Goal: Transaction & Acquisition: Book appointment/travel/reservation

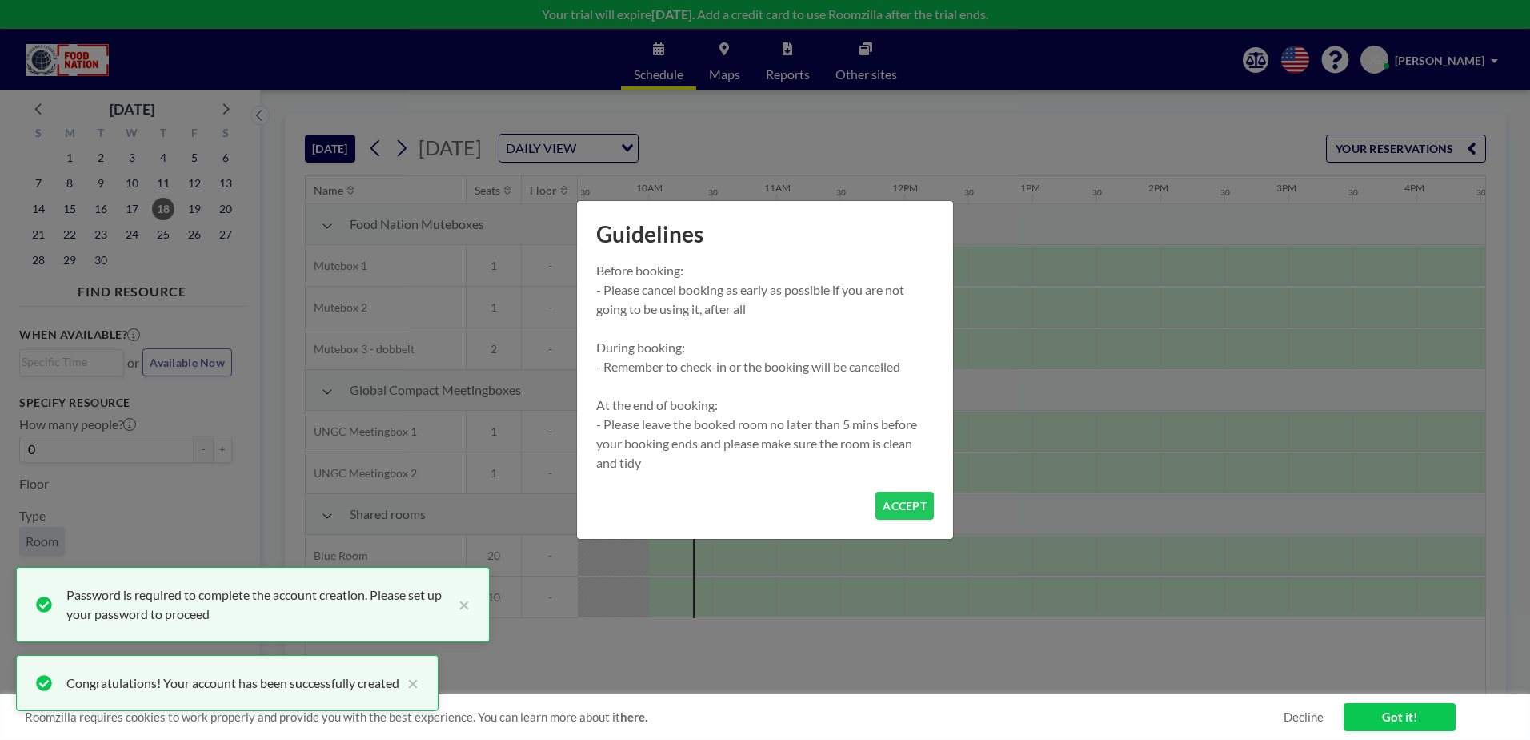
scroll to position [0, 1217]
click at [916, 494] on button "ACCEPT" at bounding box center [905, 505] width 58 height 28
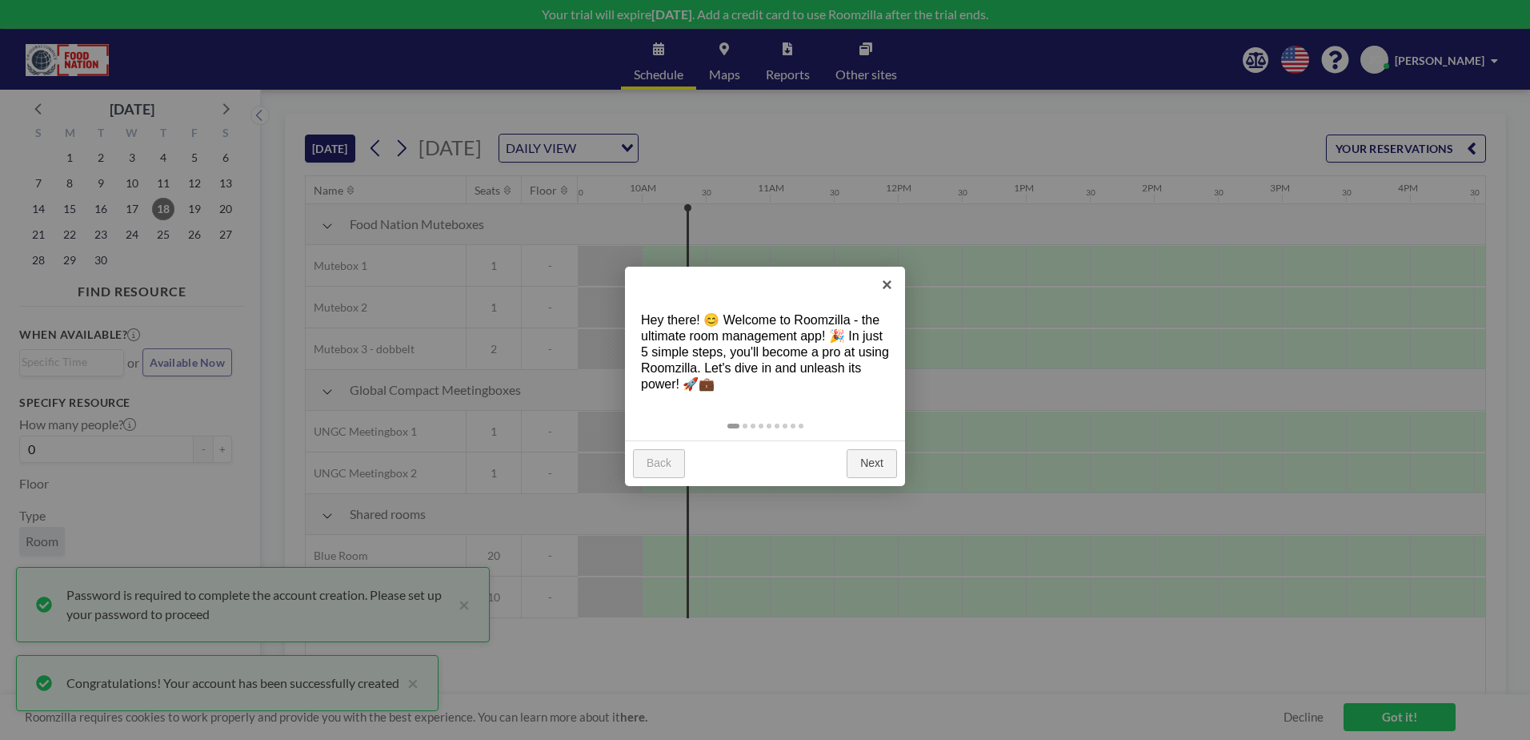
click at [868, 459] on link "Next" at bounding box center [872, 463] width 50 height 29
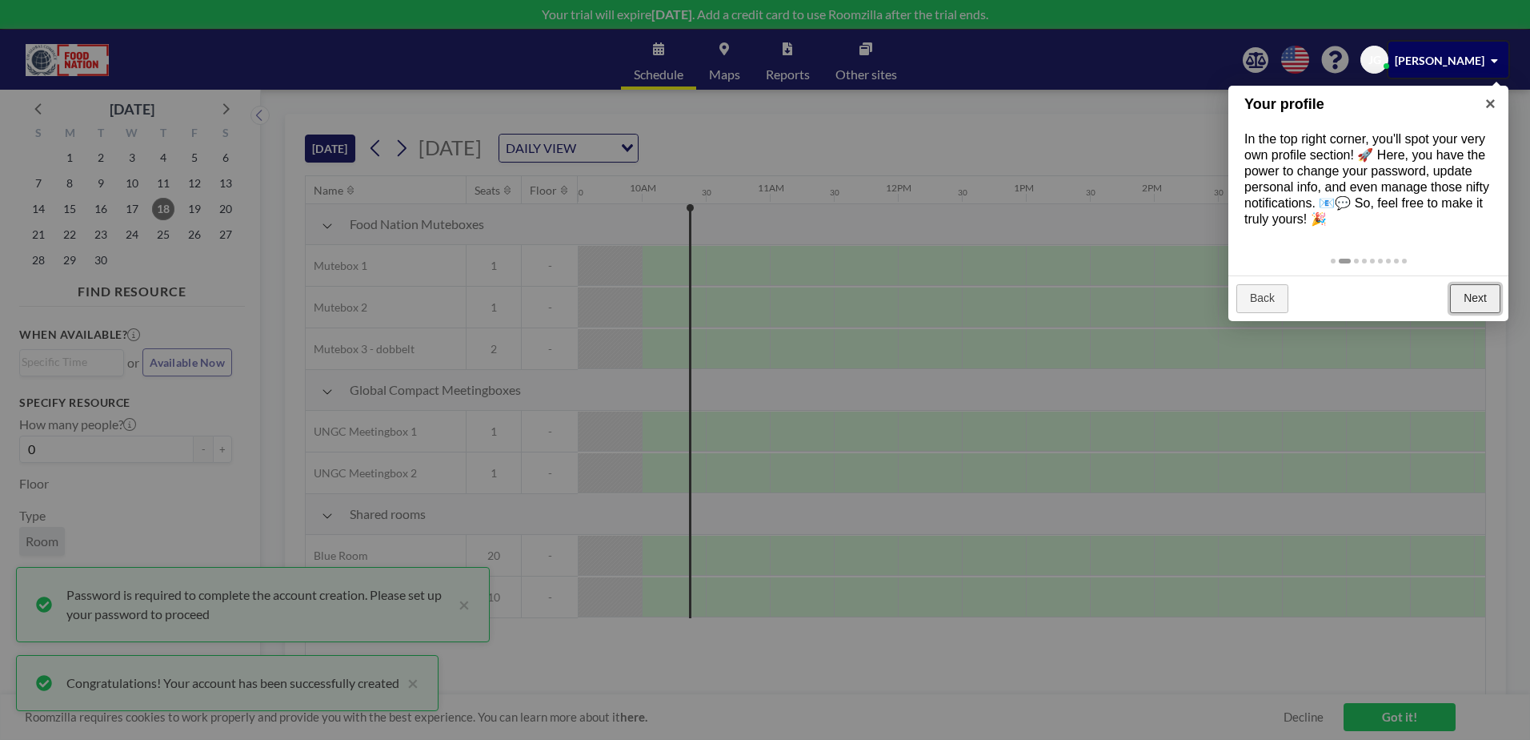
click at [1478, 301] on link "Next" at bounding box center [1475, 298] width 50 height 29
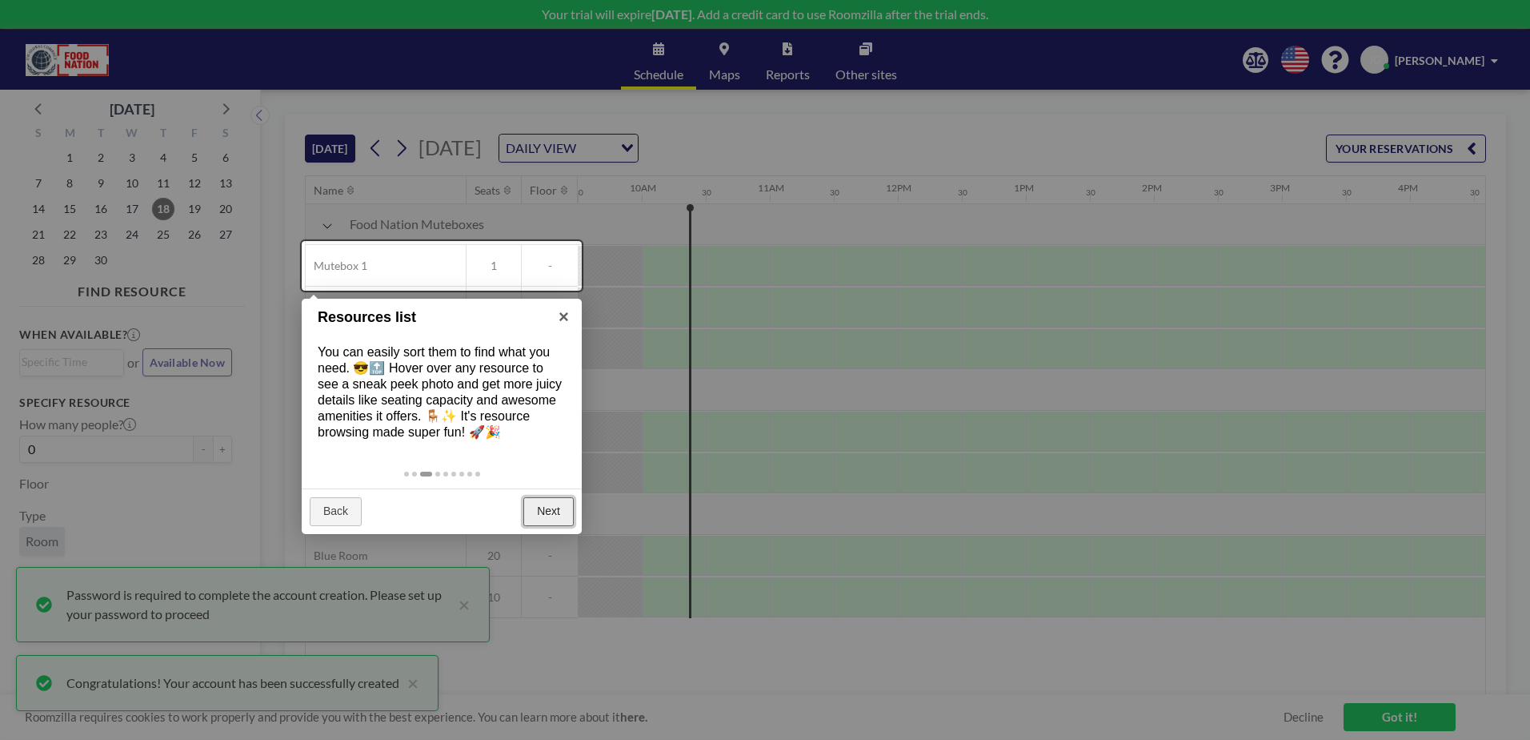
click at [558, 512] on link "Next" at bounding box center [548, 511] width 50 height 29
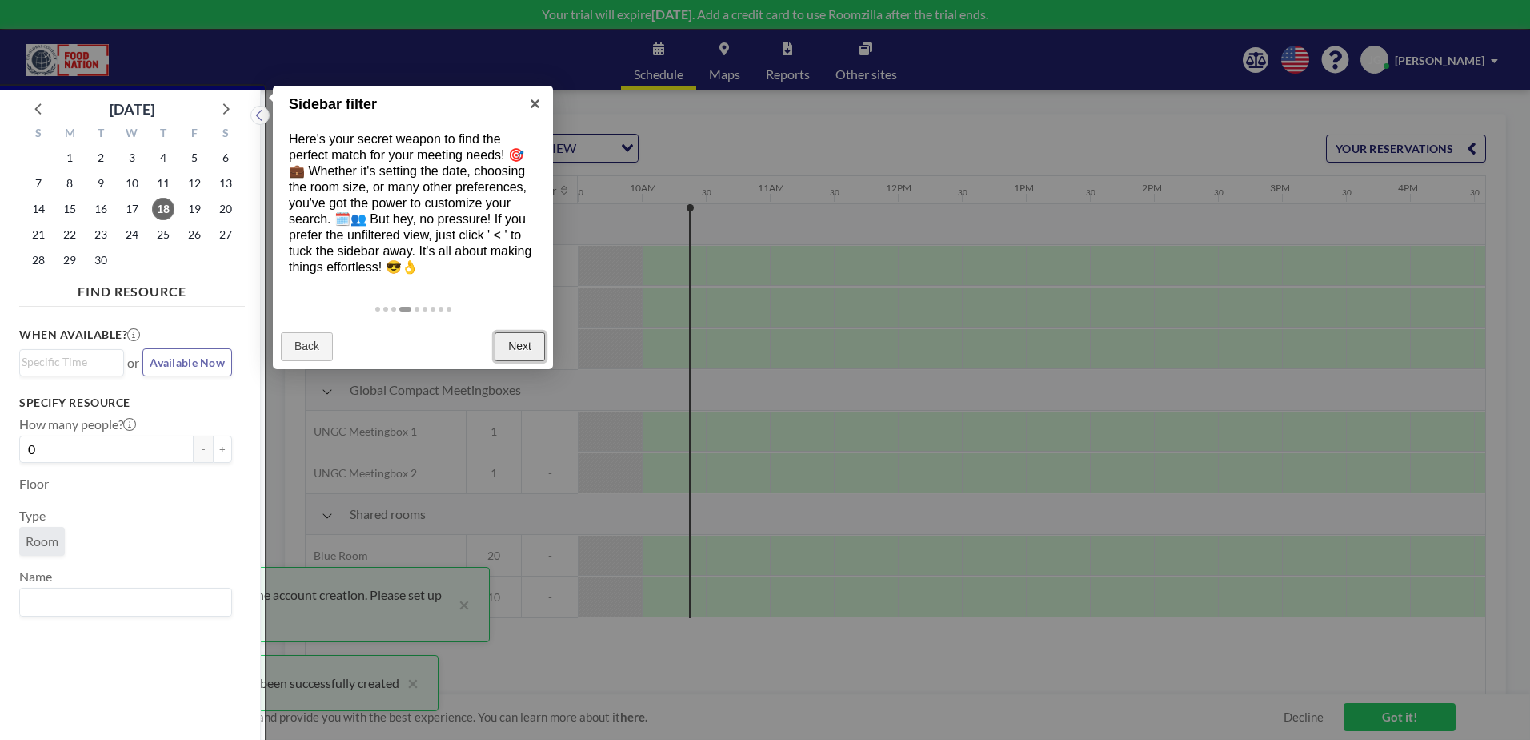
scroll to position [4, 0]
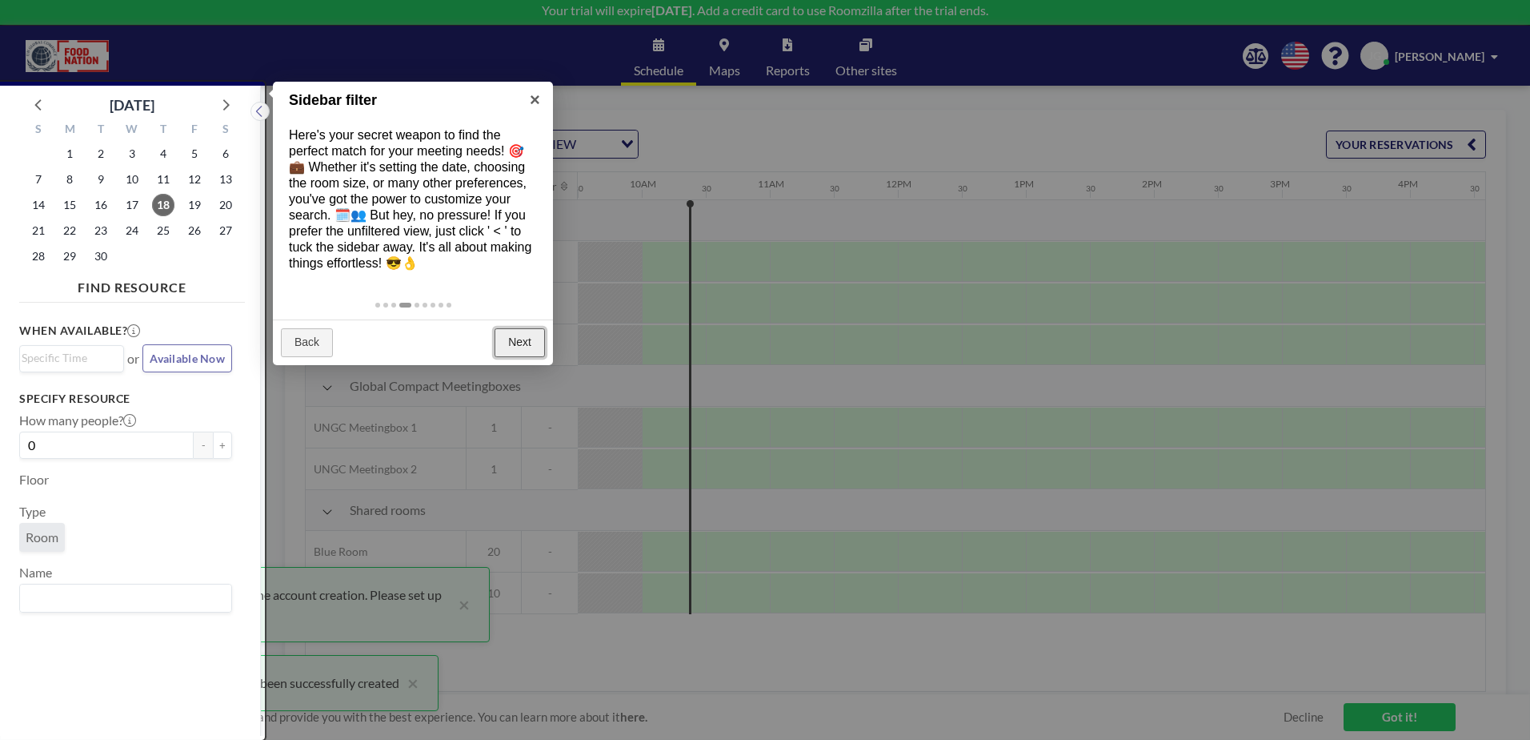
click at [518, 343] on link "Next" at bounding box center [520, 342] width 50 height 29
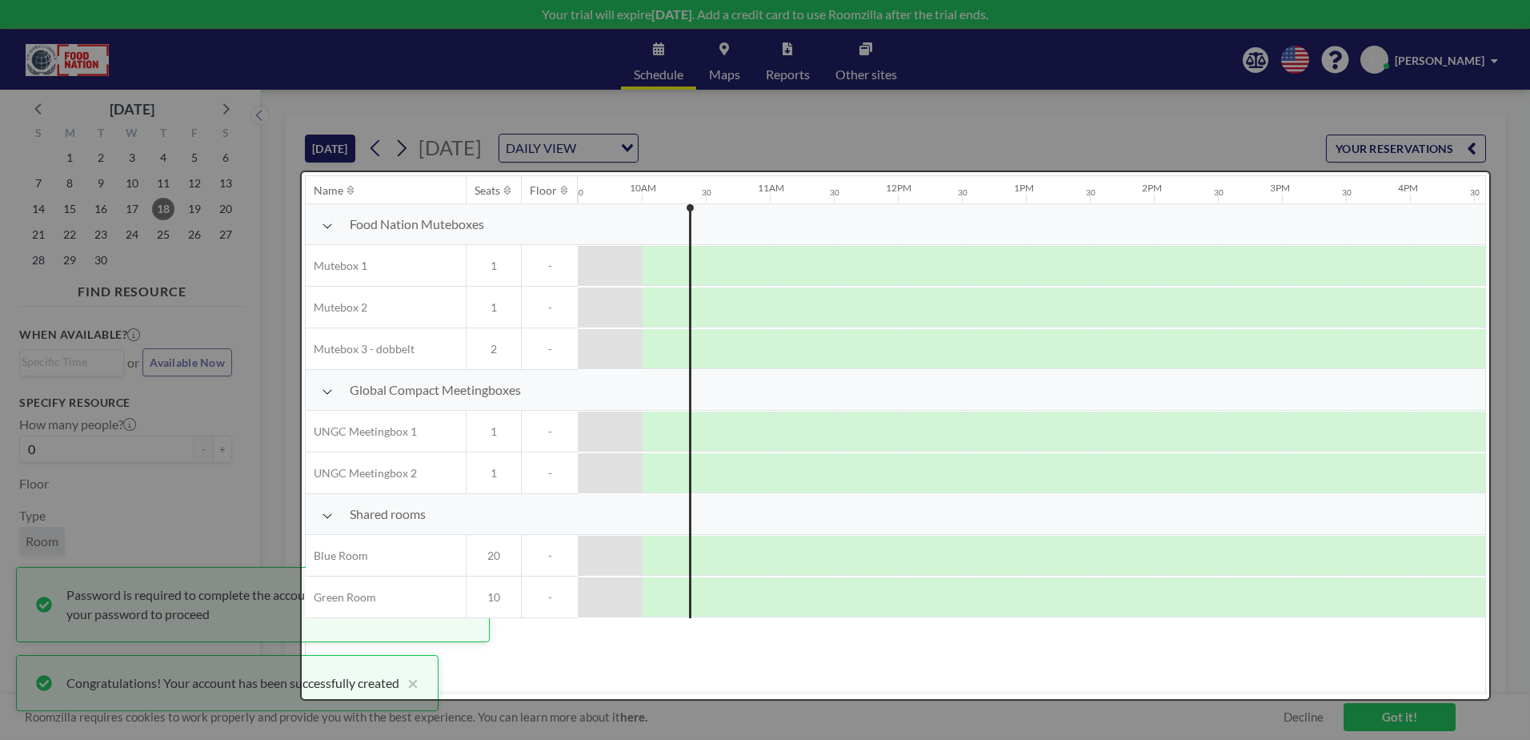
scroll to position [0, 0]
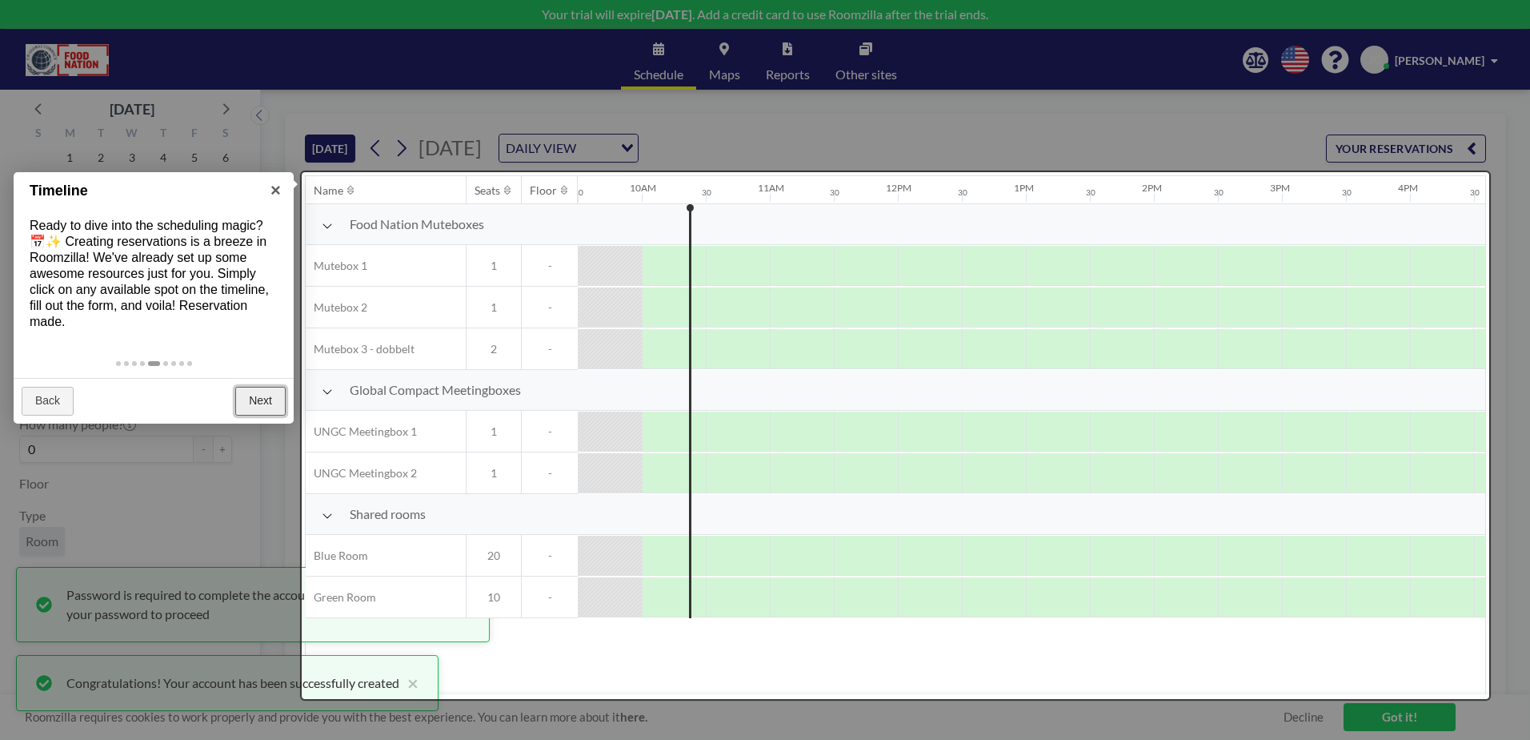
click at [245, 393] on link "Next" at bounding box center [260, 401] width 50 height 29
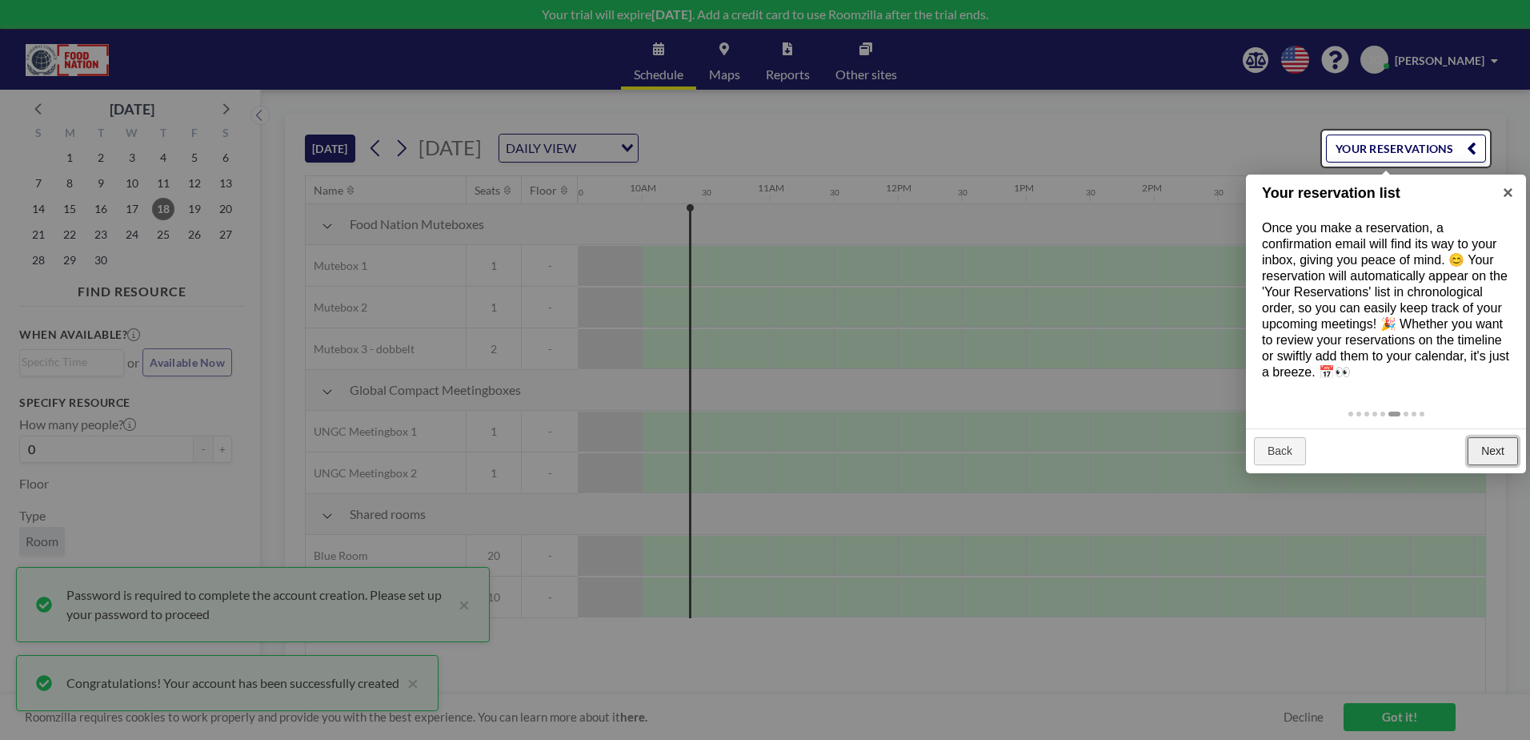
click at [1481, 443] on link "Next" at bounding box center [1493, 451] width 50 height 29
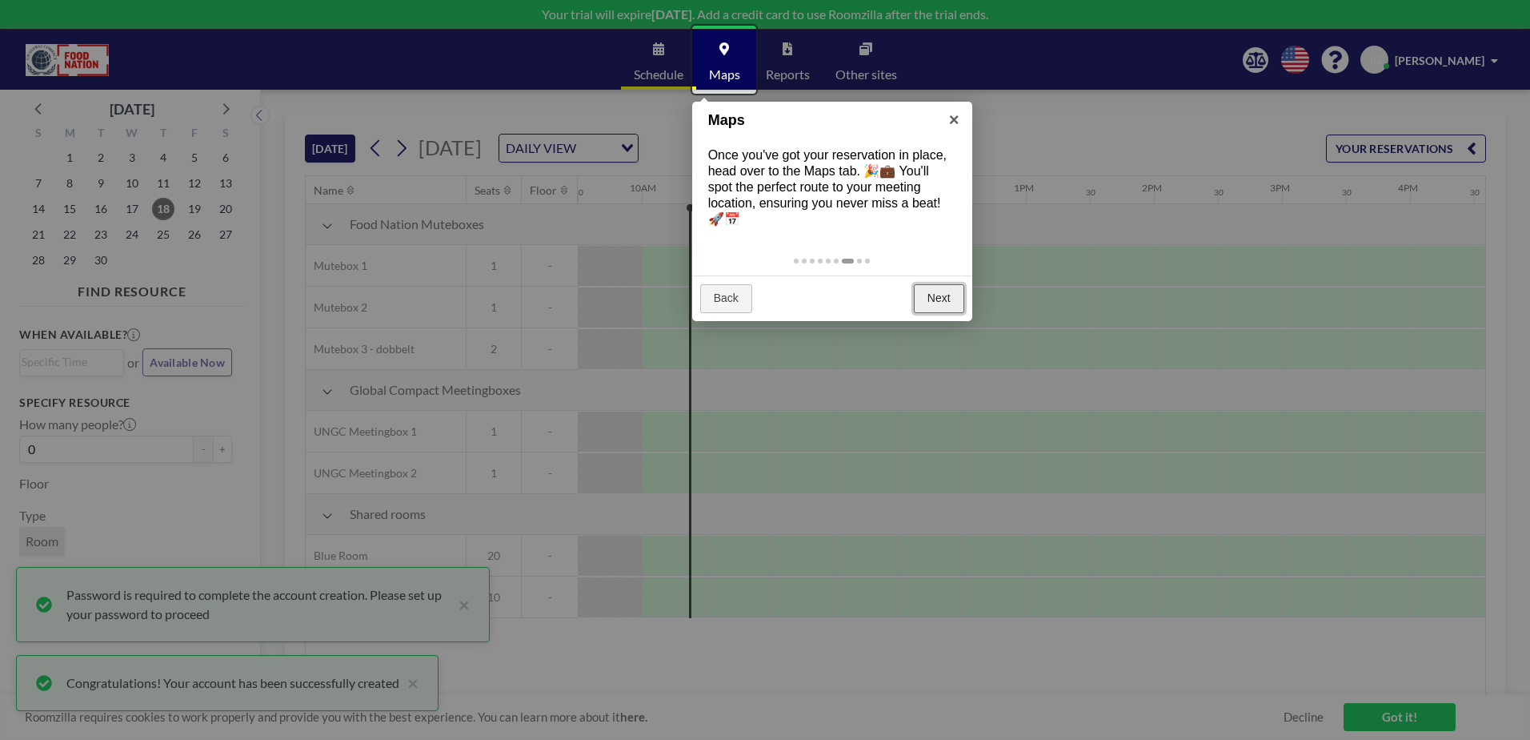
click at [948, 287] on link "Next" at bounding box center [939, 298] width 50 height 29
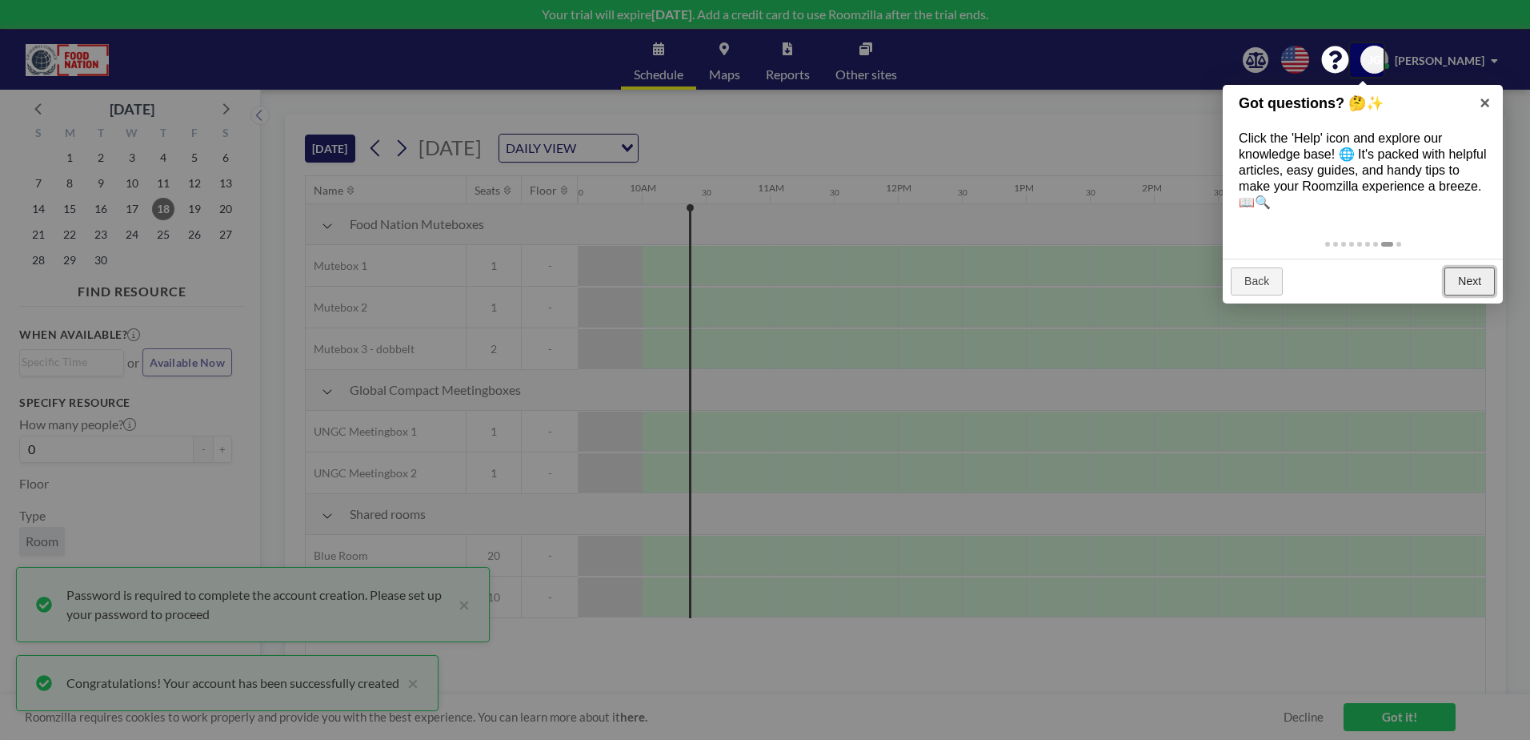
click at [1458, 288] on link "Next" at bounding box center [1470, 281] width 50 height 29
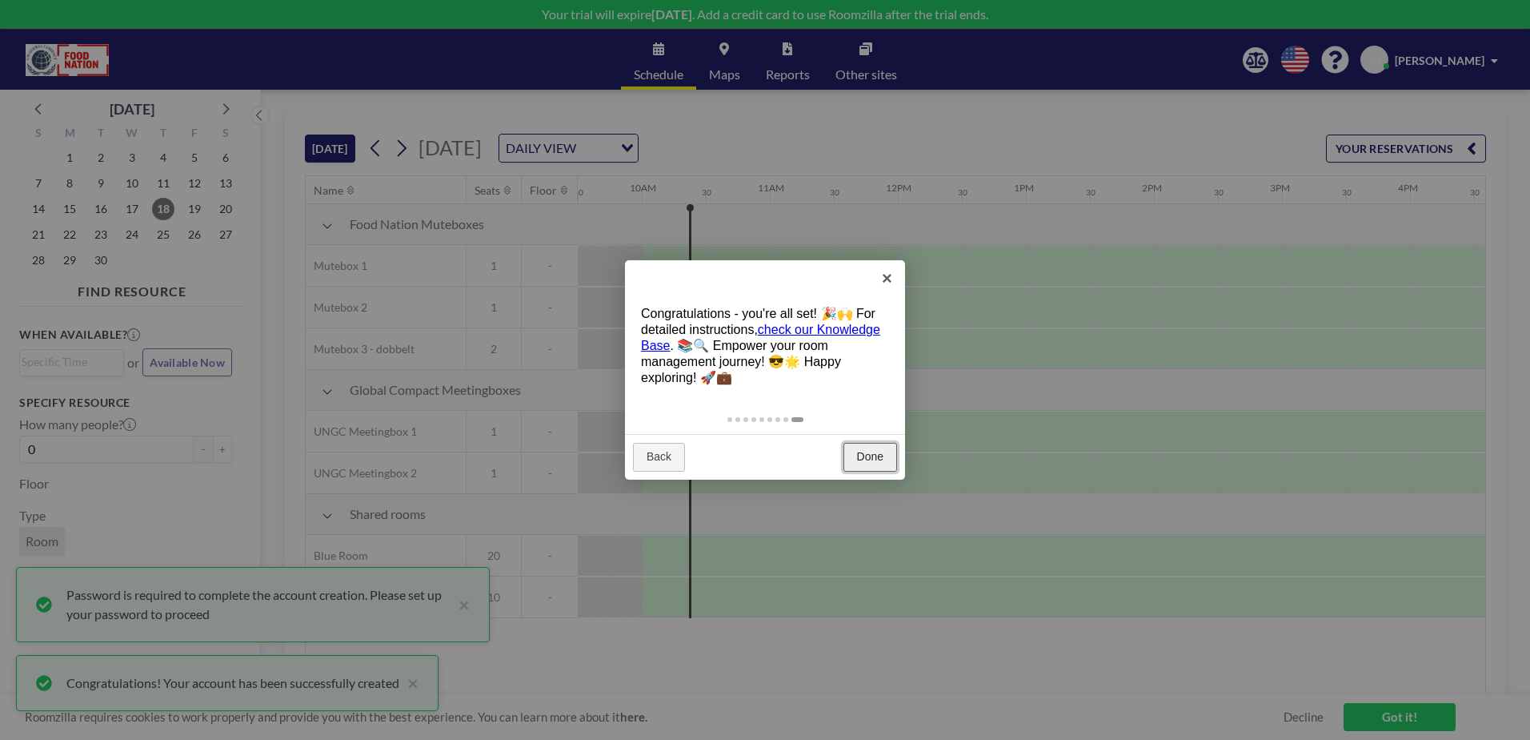
click at [864, 460] on link "Done" at bounding box center [871, 457] width 54 height 29
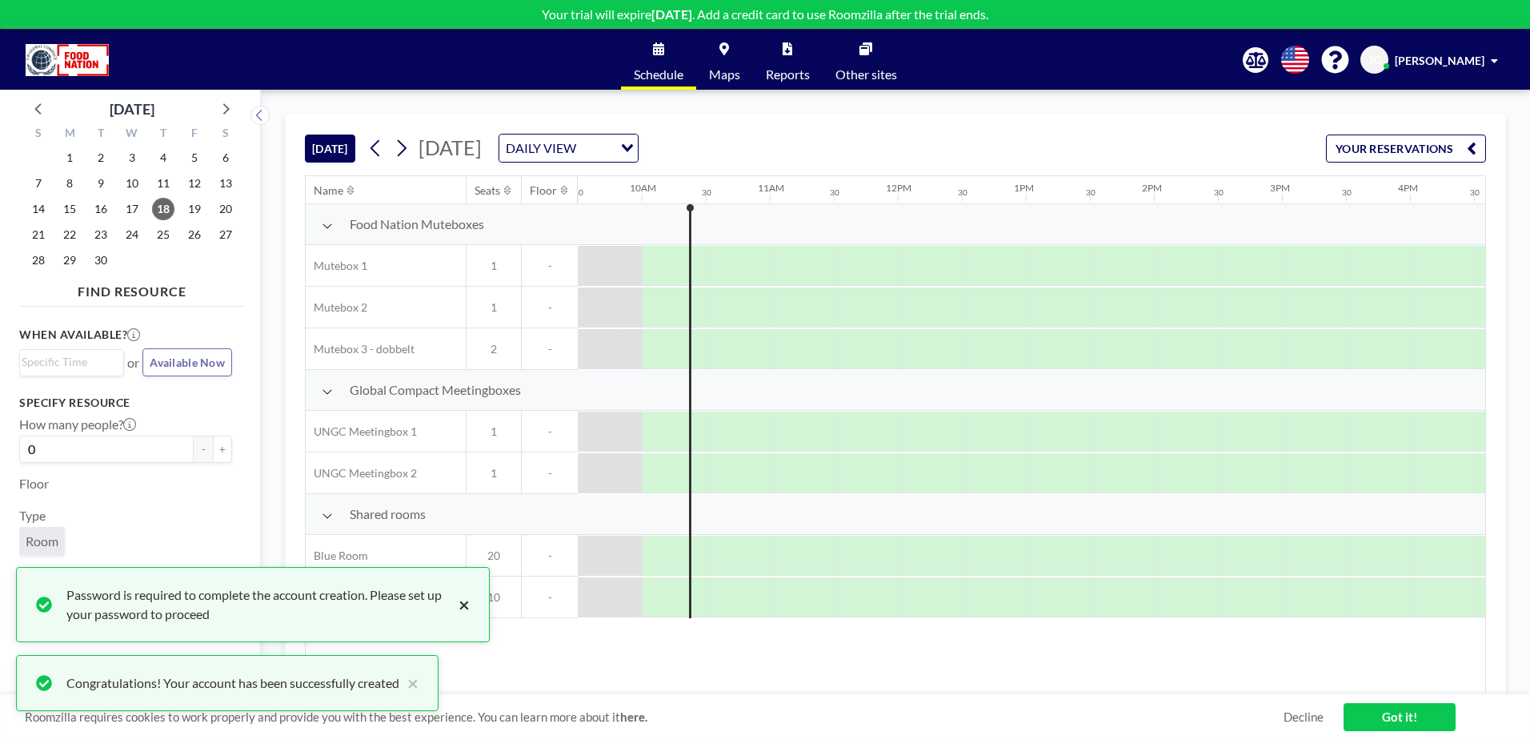
click at [466, 607] on button "×" at bounding box center [460, 604] width 19 height 38
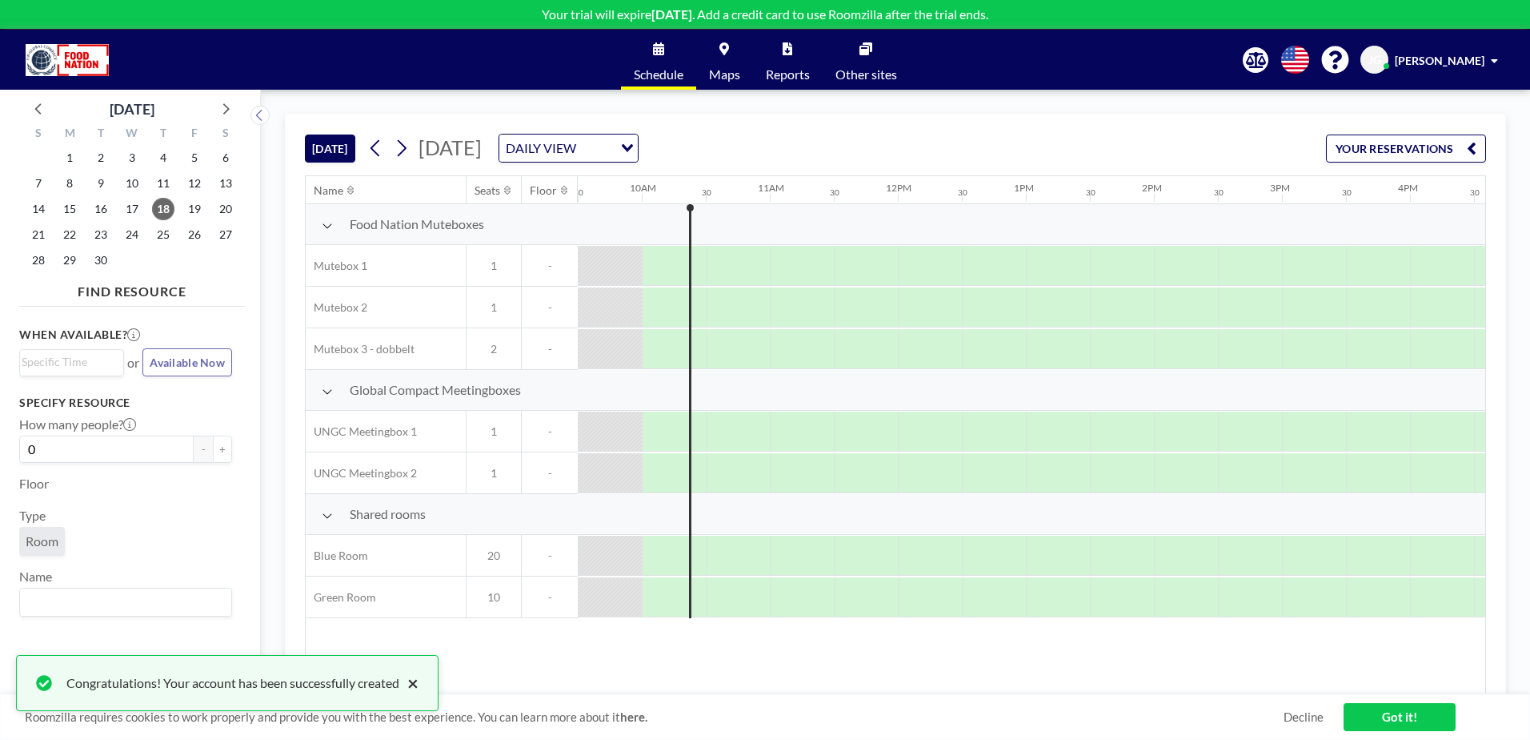
click at [419, 682] on button "×" at bounding box center [408, 682] width 19 height 19
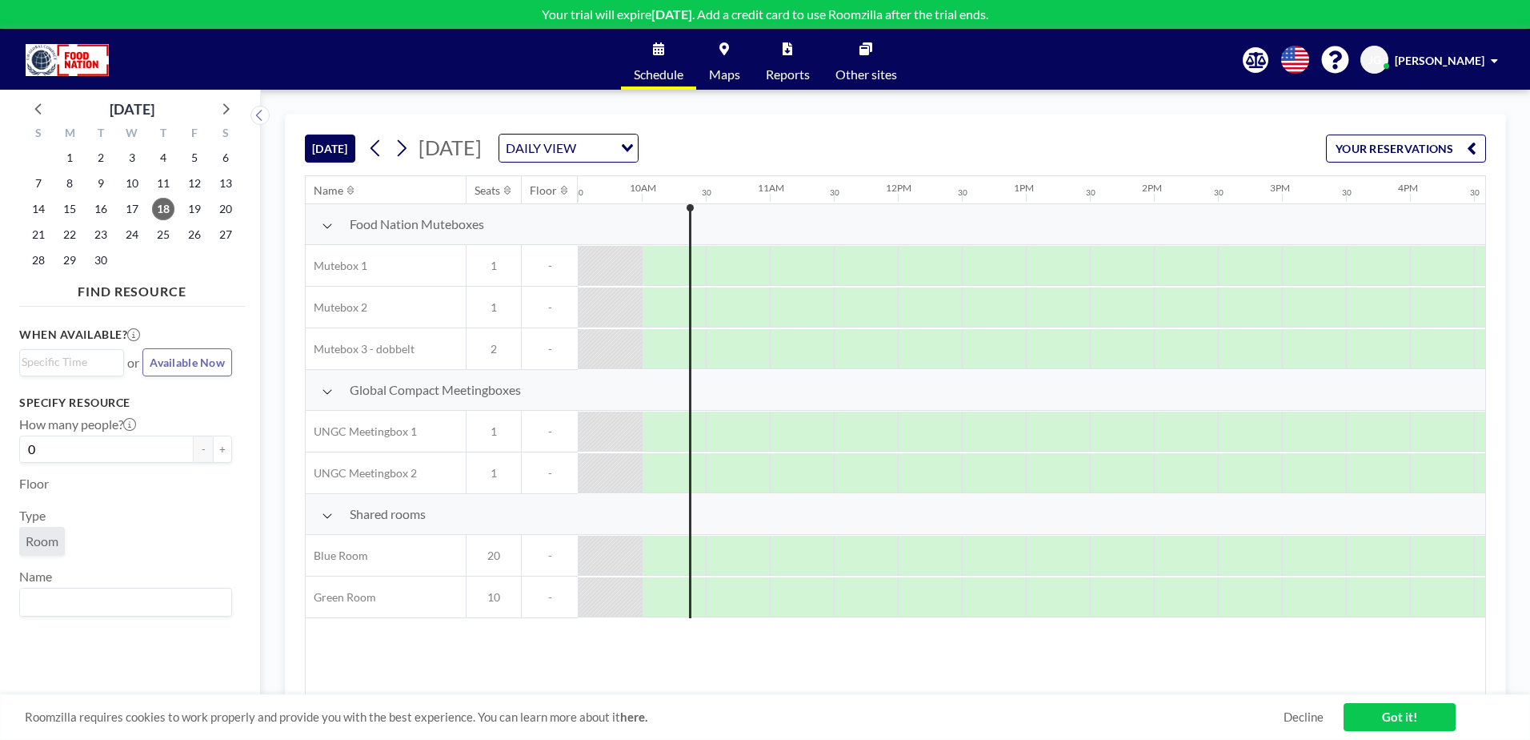
click at [1429, 46] on div "JG June Gibba" at bounding box center [1433, 60] width 144 height 28
click at [1423, 59] on div "JG June Gibba" at bounding box center [1433, 60] width 144 height 28
click at [1422, 66] on div "JG June Gibba" at bounding box center [1433, 60] width 144 height 28
click at [1459, 80] on span "Profile" at bounding box center [1450, 77] width 34 height 16
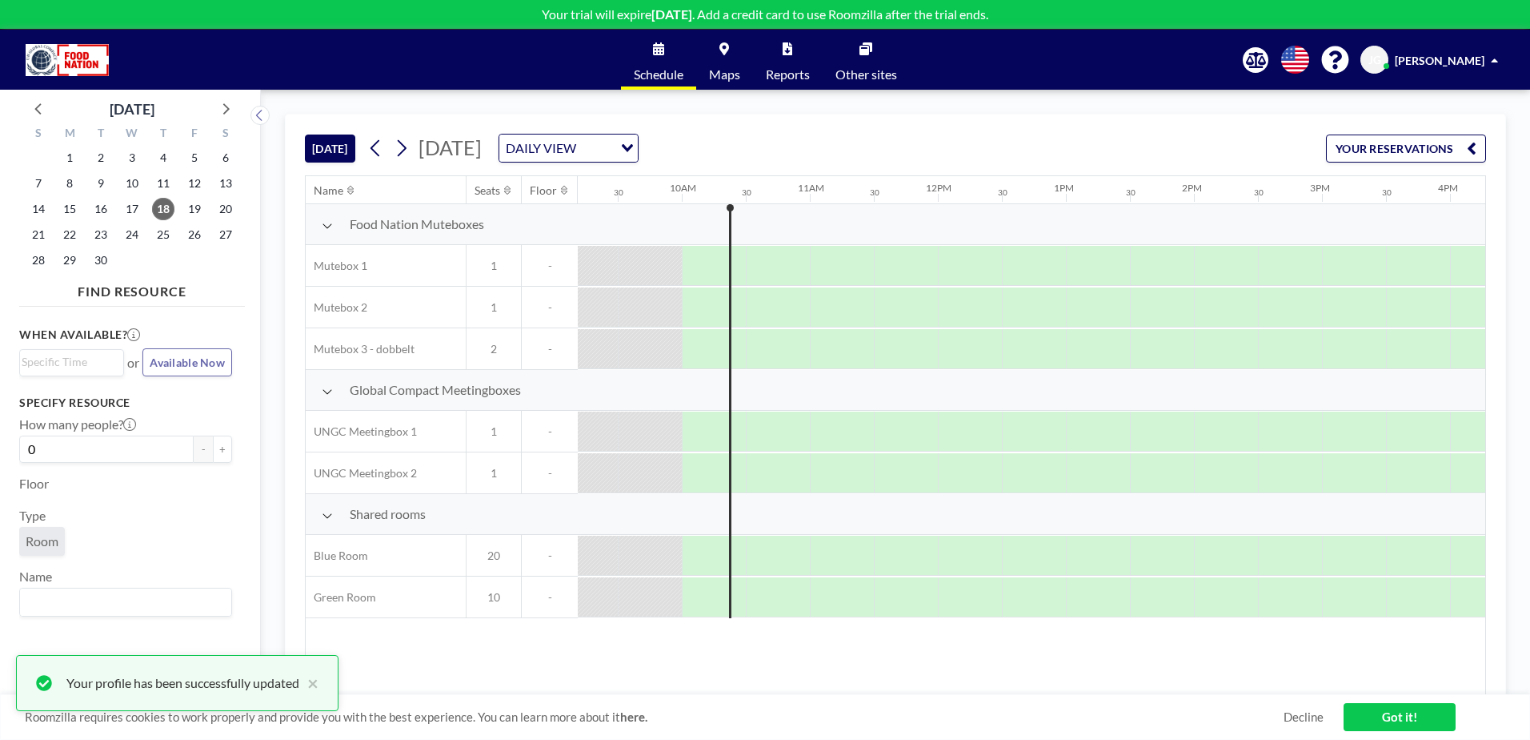
scroll to position [0, 1217]
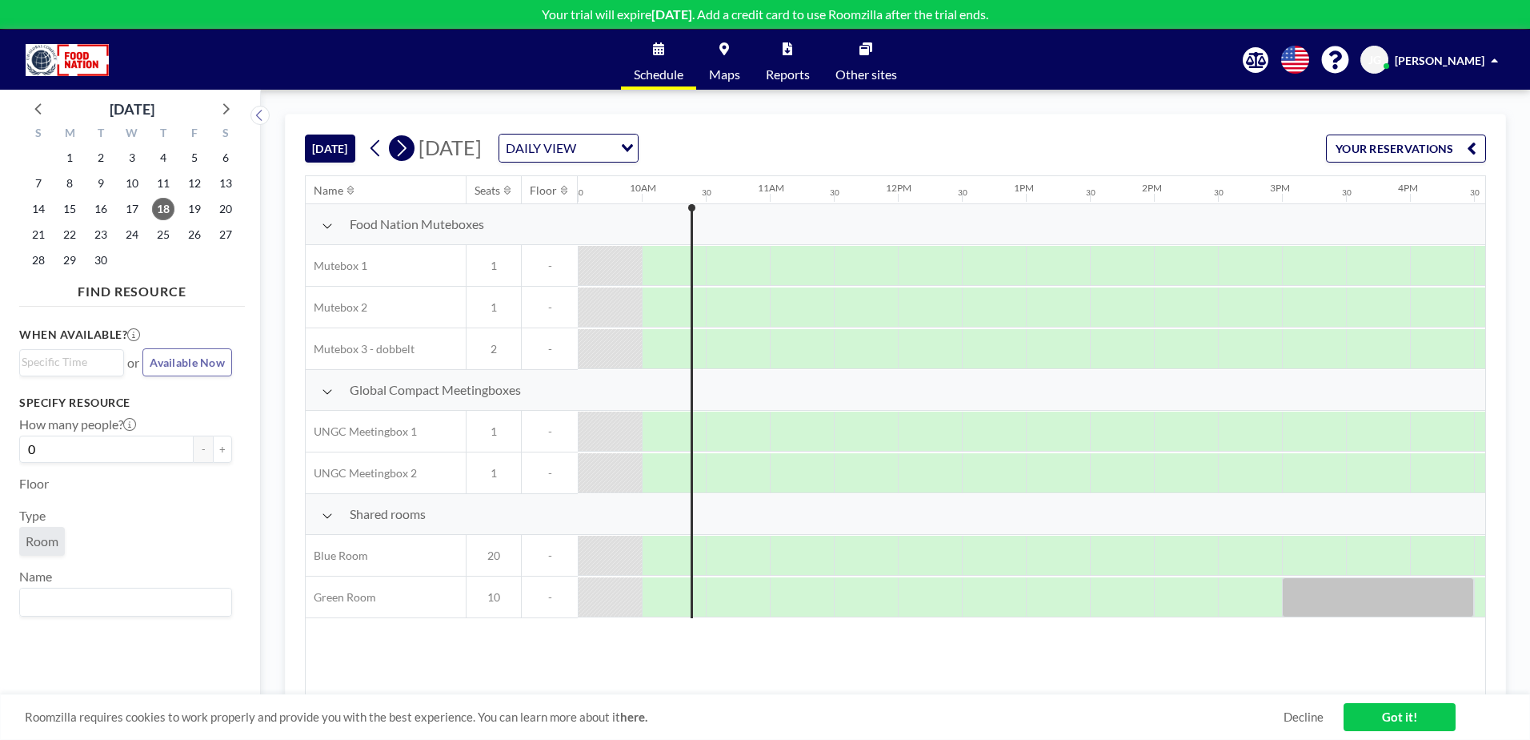
click at [397, 156] on icon at bounding box center [401, 148] width 15 height 24
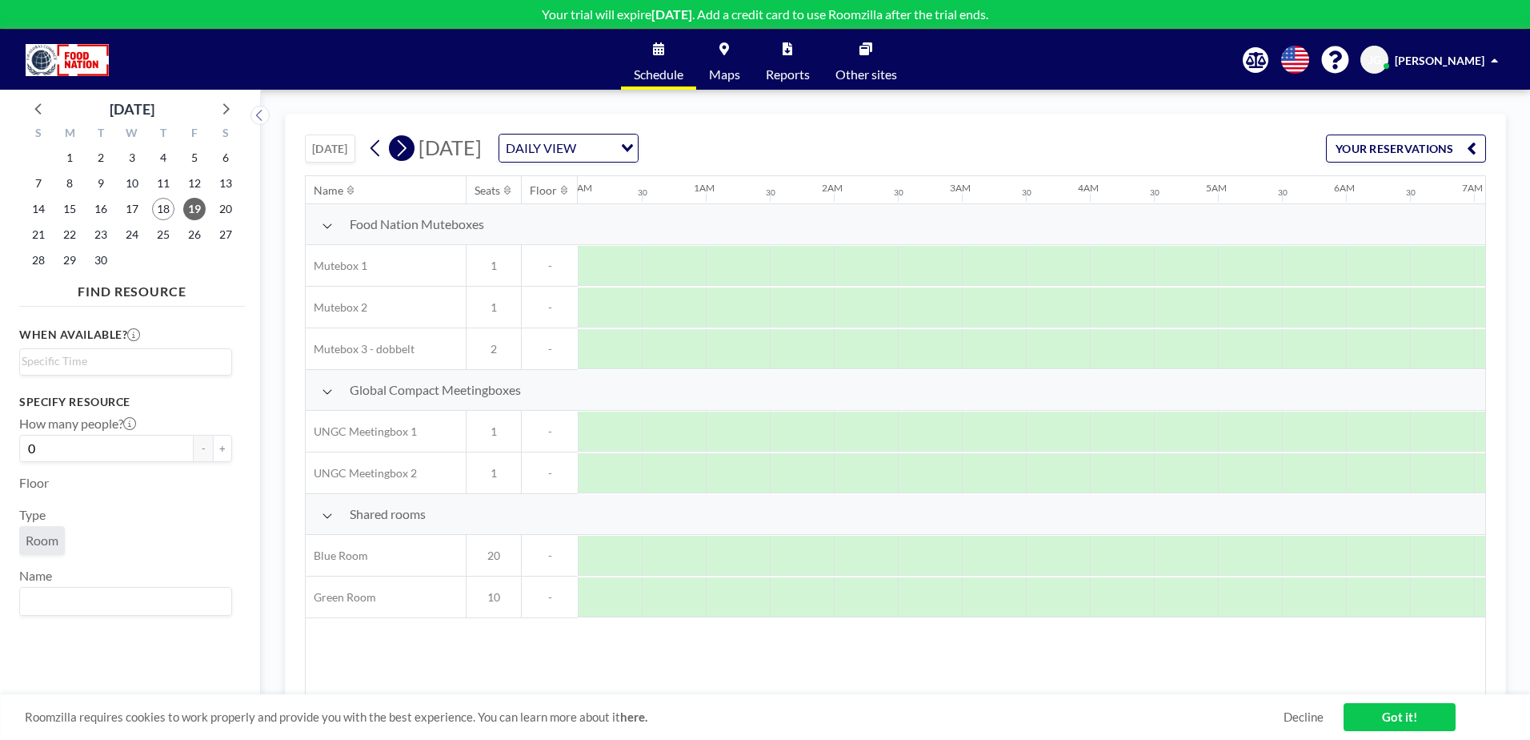
scroll to position [0, 282]
click at [397, 156] on icon at bounding box center [401, 148] width 15 height 24
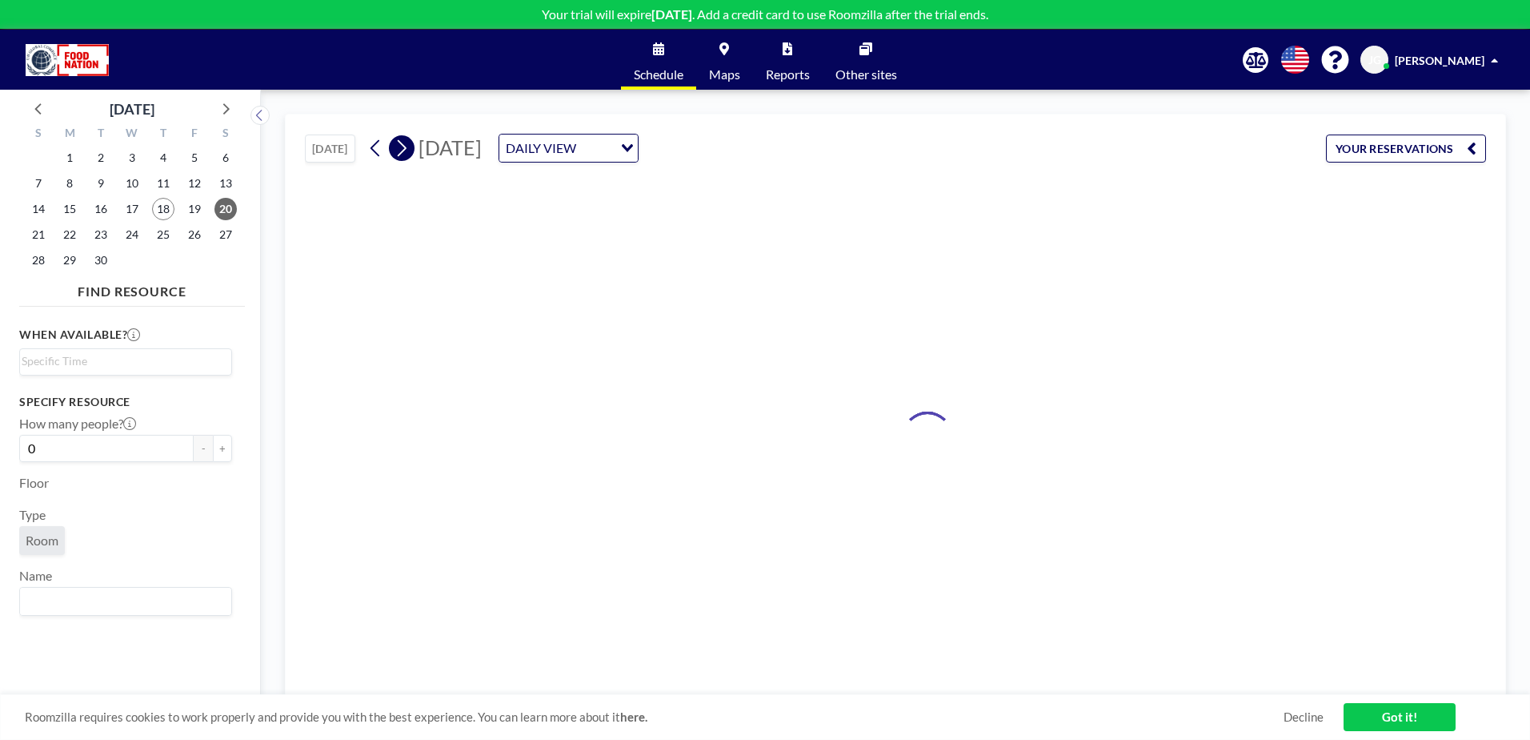
click at [397, 156] on icon at bounding box center [401, 148] width 15 height 24
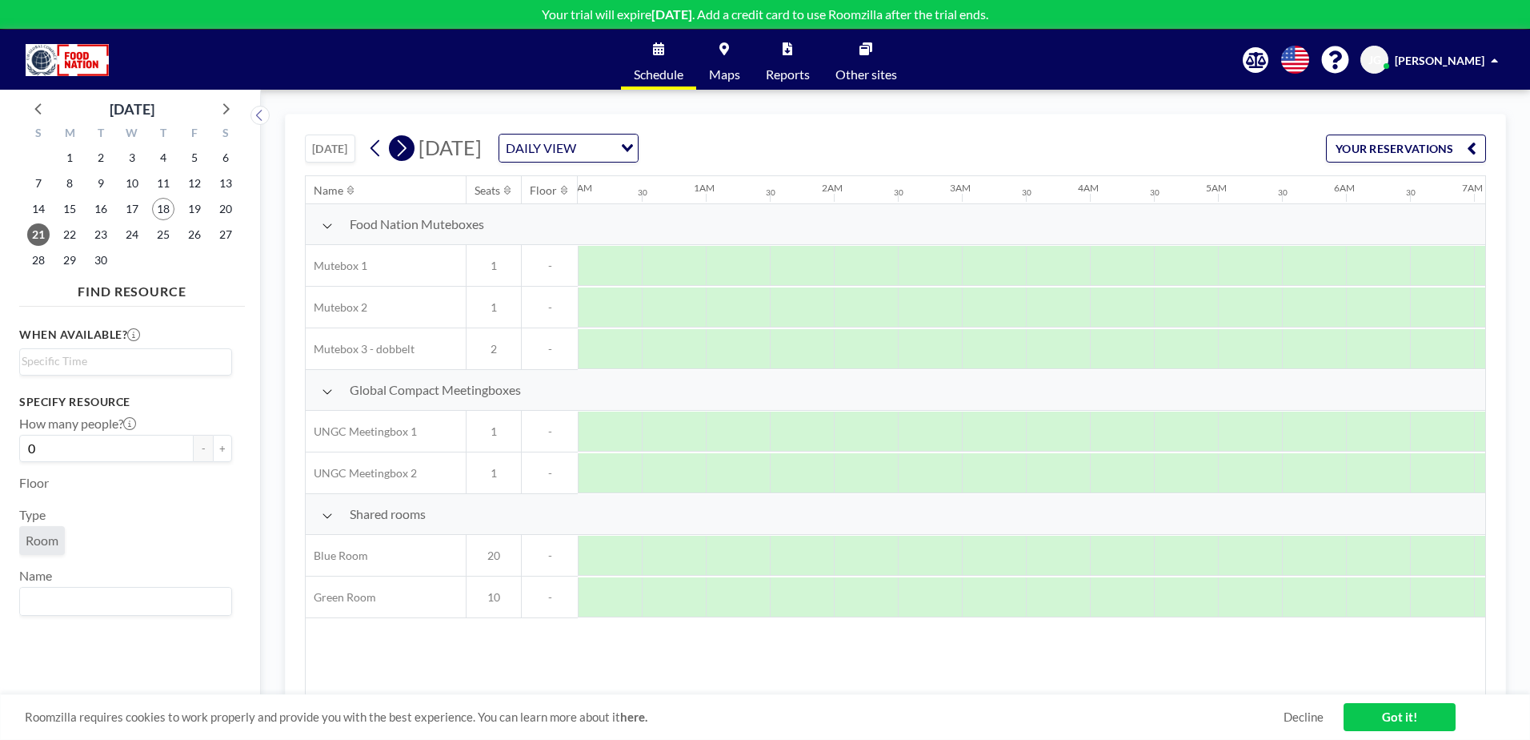
click at [397, 156] on icon at bounding box center [401, 148] width 15 height 24
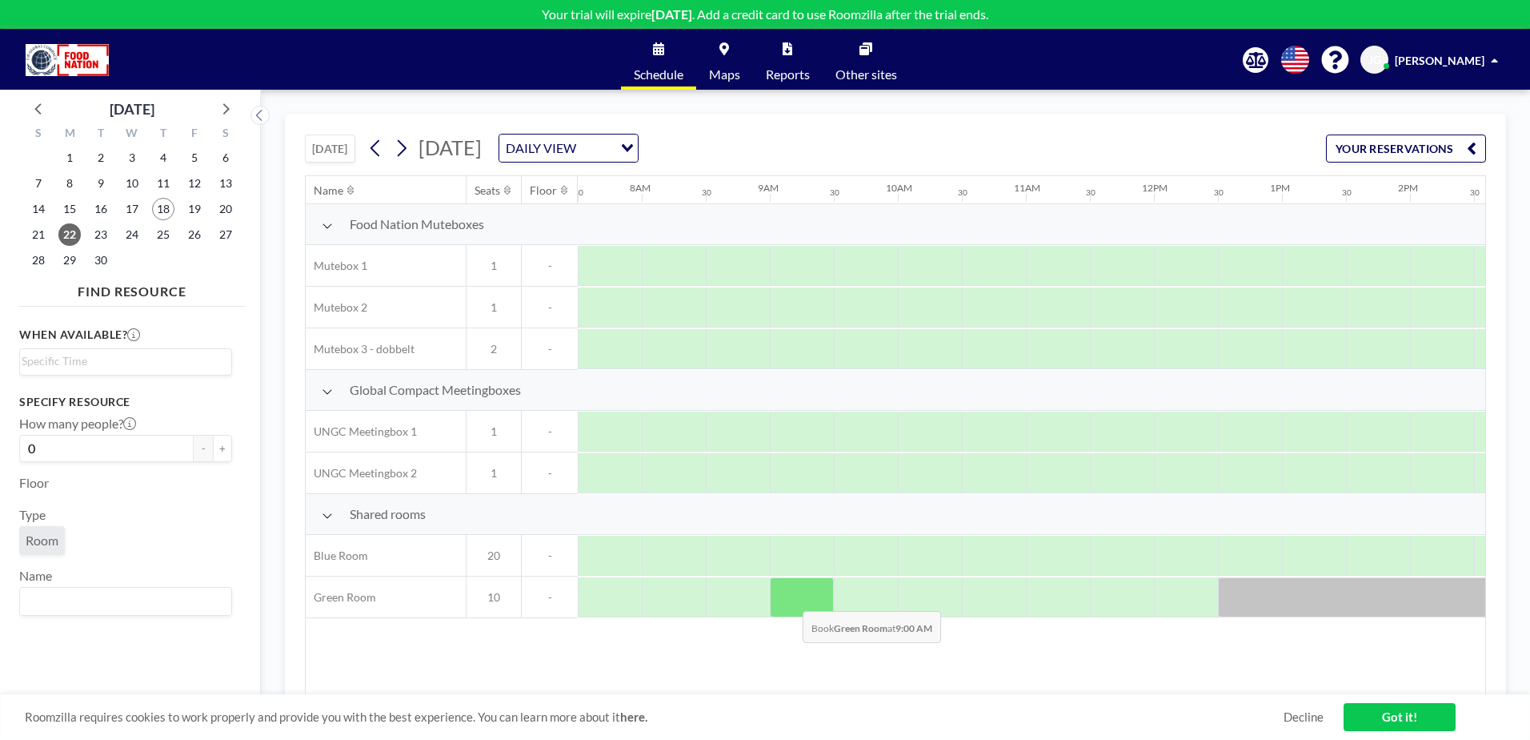
click at [790, 599] on div at bounding box center [802, 597] width 64 height 40
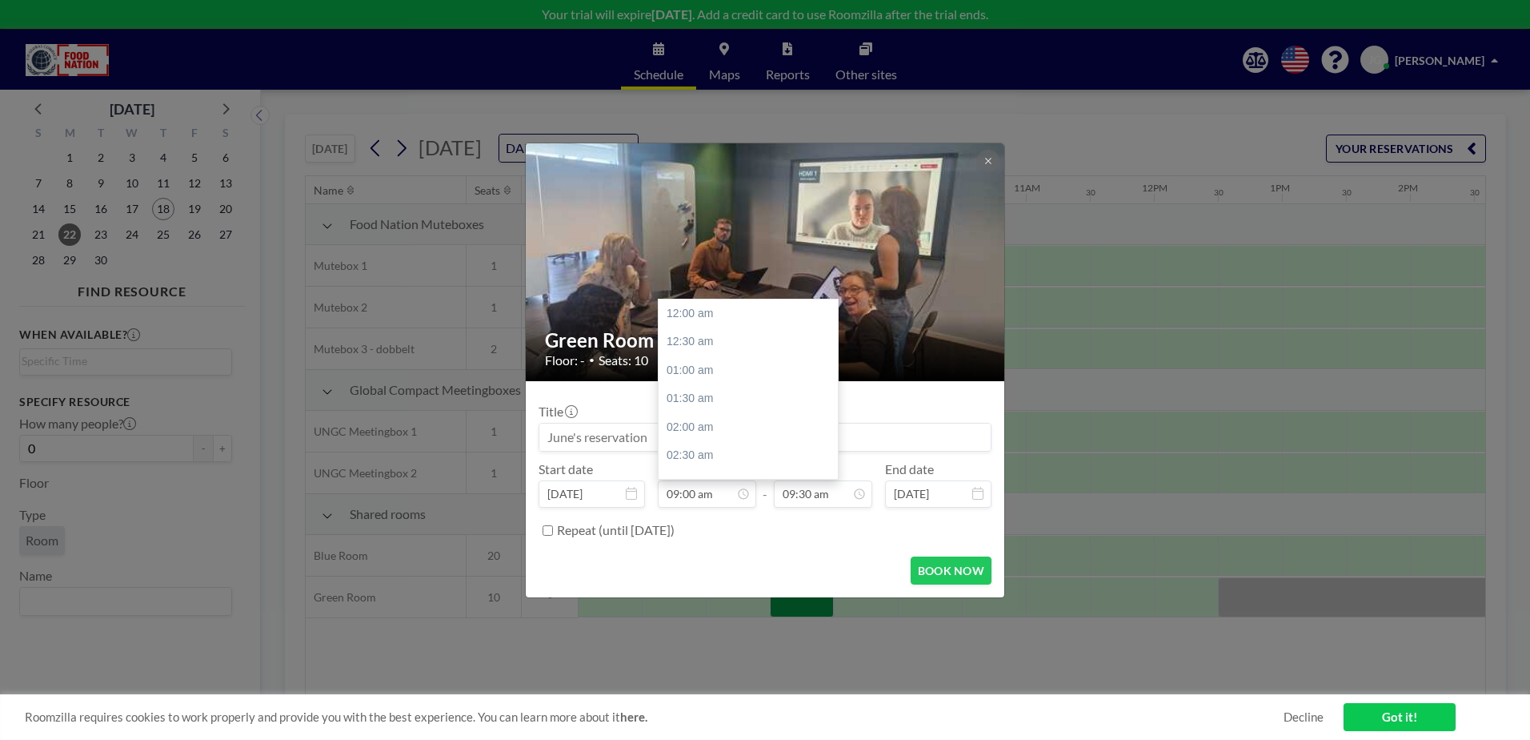
scroll to position [513, 0]
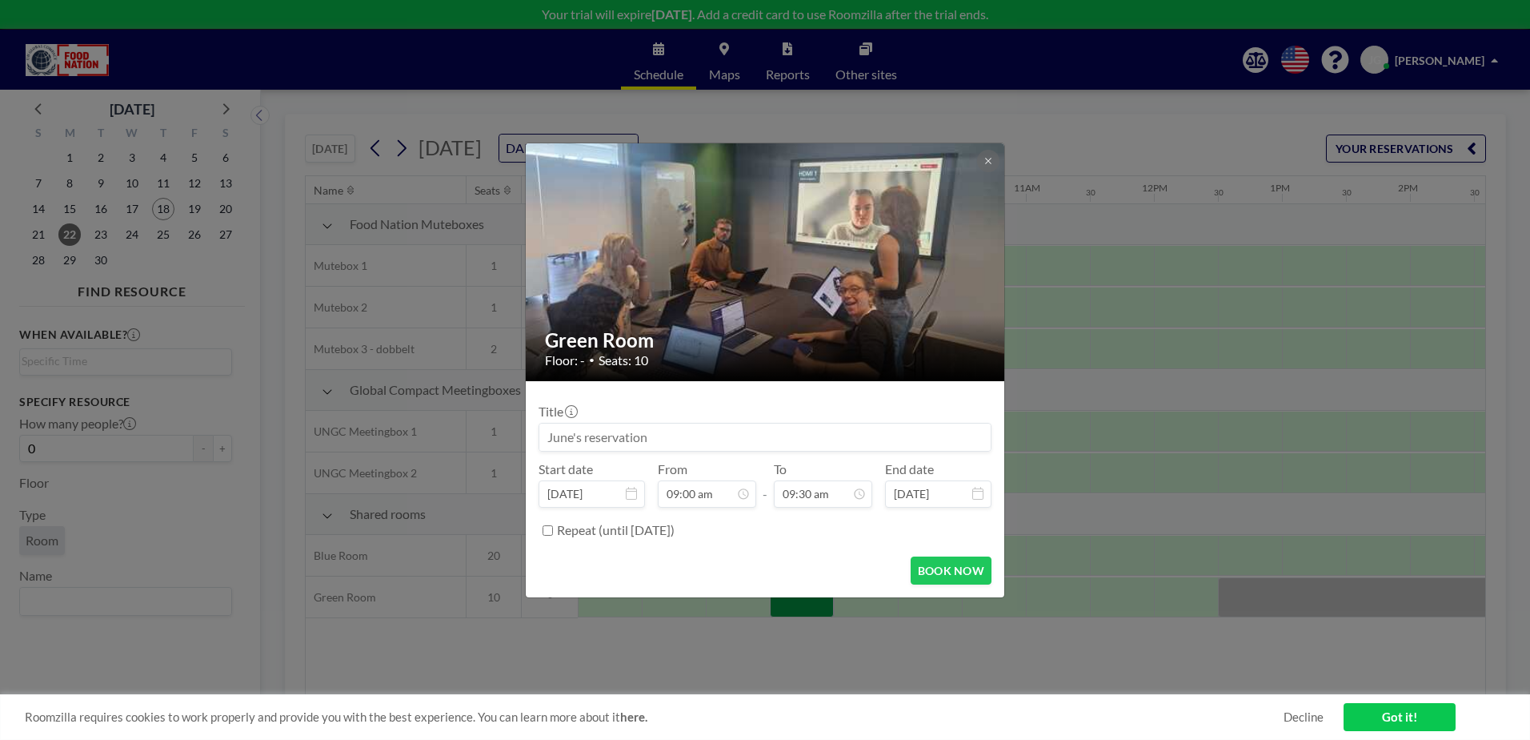
drag, startPoint x: 696, startPoint y: 437, endPoint x: 482, endPoint y: 437, distance: 214.5
click at [482, 437] on div "Green Room Floor: - • Seats: 10 Title Start date [DATE] From 09:00 am - To 09:3…" at bounding box center [765, 370] width 1530 height 740
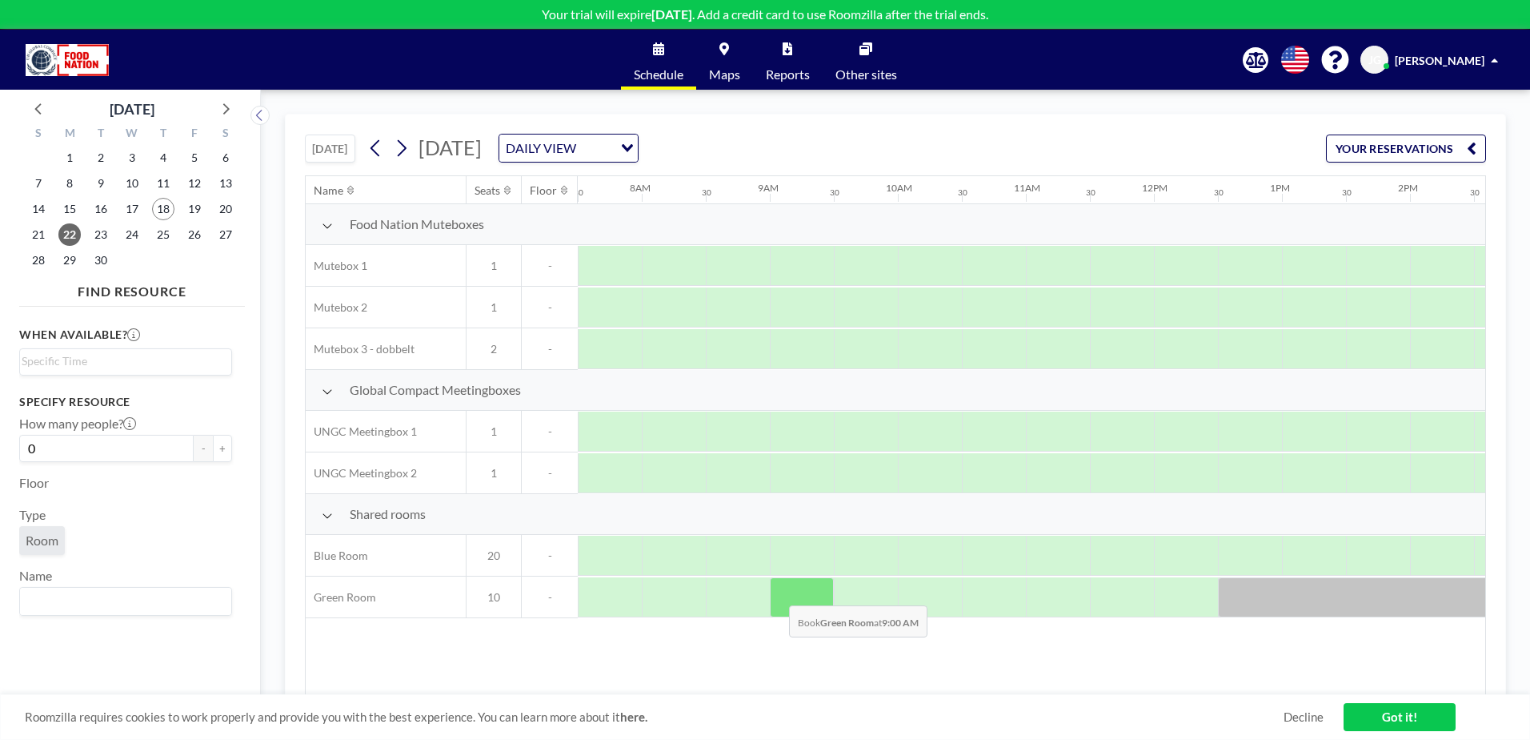
click at [776, 593] on div at bounding box center [802, 597] width 64 height 40
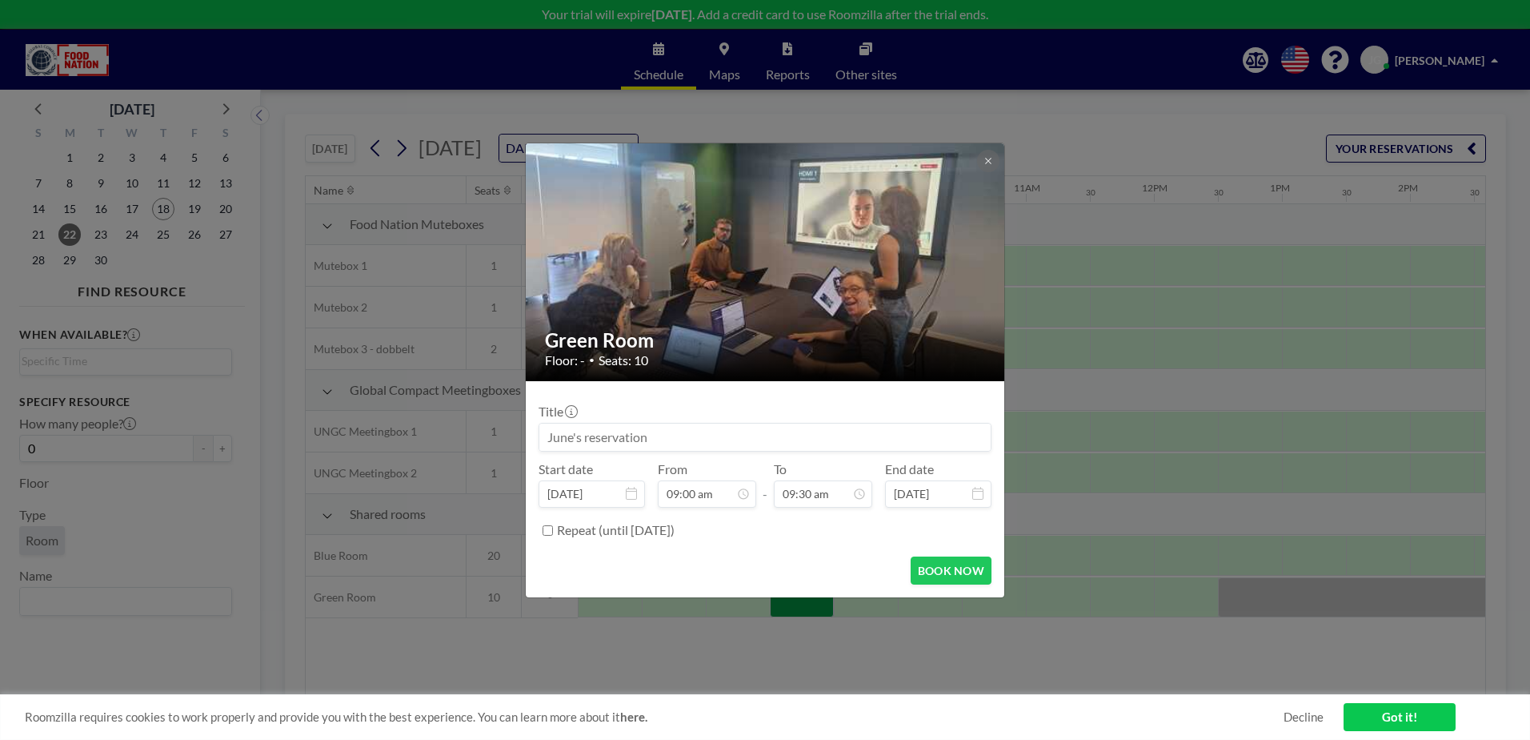
click at [700, 431] on input at bounding box center [764, 436] width 451 height 27
type input "T"
type input "Bord bliver monteret"
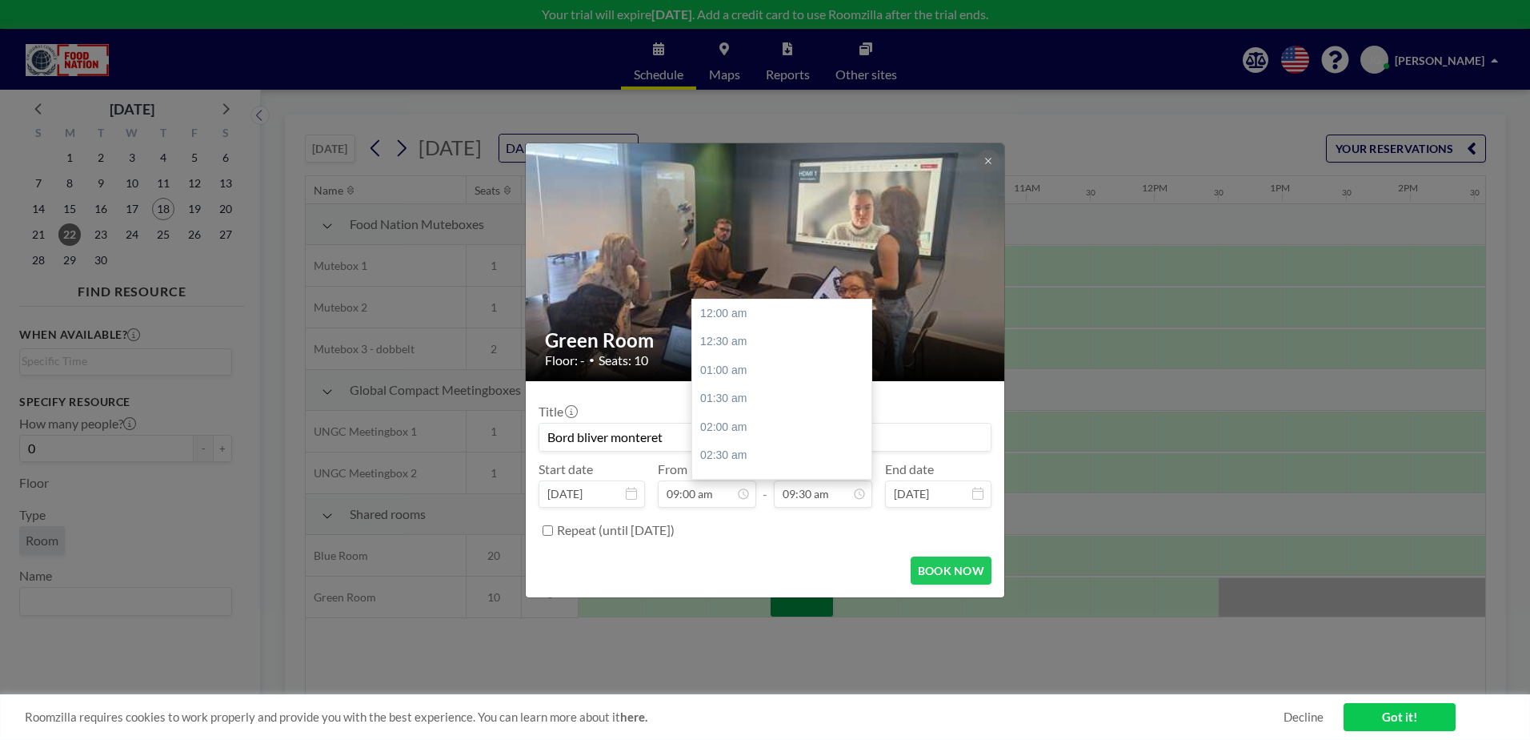
click at [796, 490] on input "09:30 am" at bounding box center [823, 493] width 98 height 27
click at [750, 404] on div "11:00 am" at bounding box center [785, 399] width 187 height 29
type input "11:00 am"
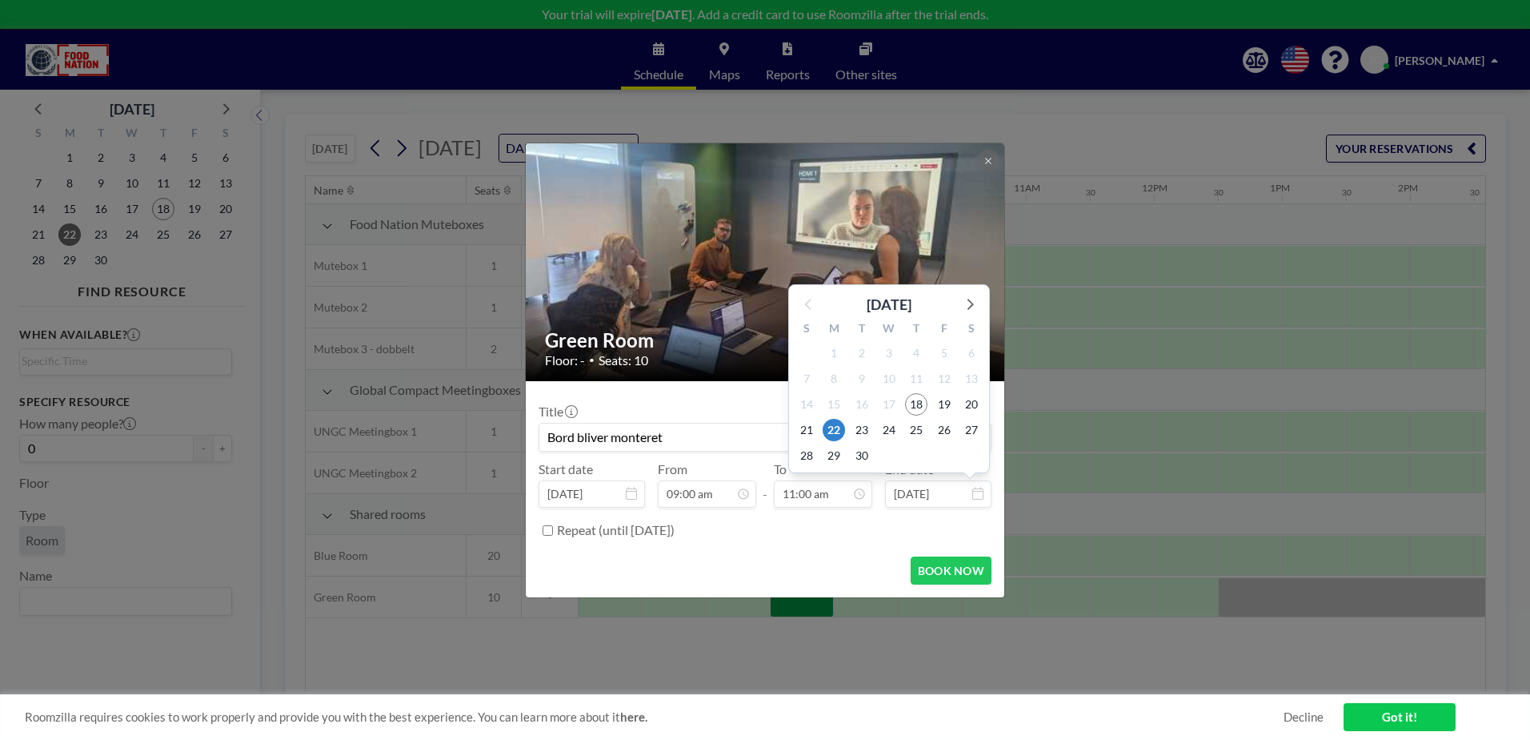
scroll to position [627, 0]
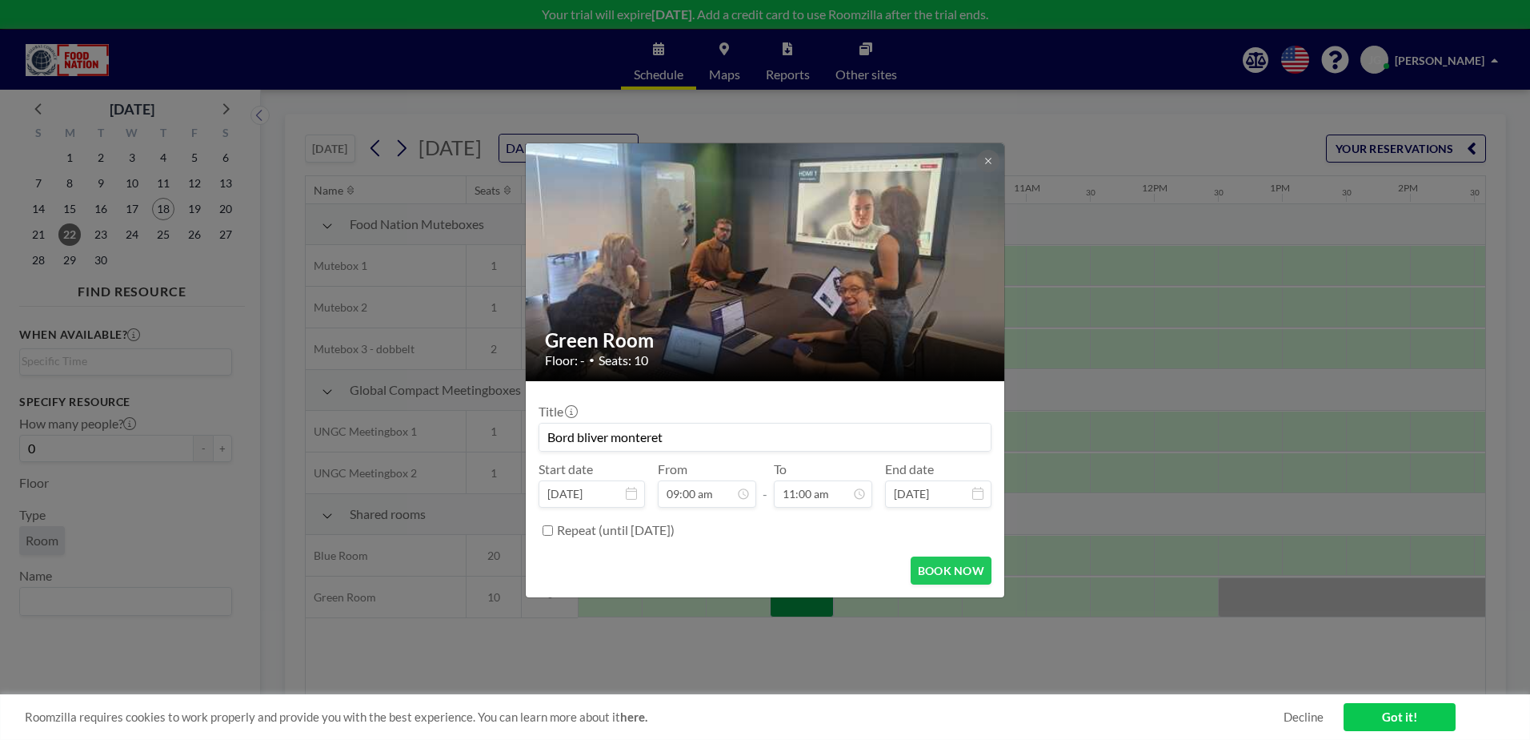
click at [945, 567] on button "BOOK NOW" at bounding box center [951, 570] width 81 height 28
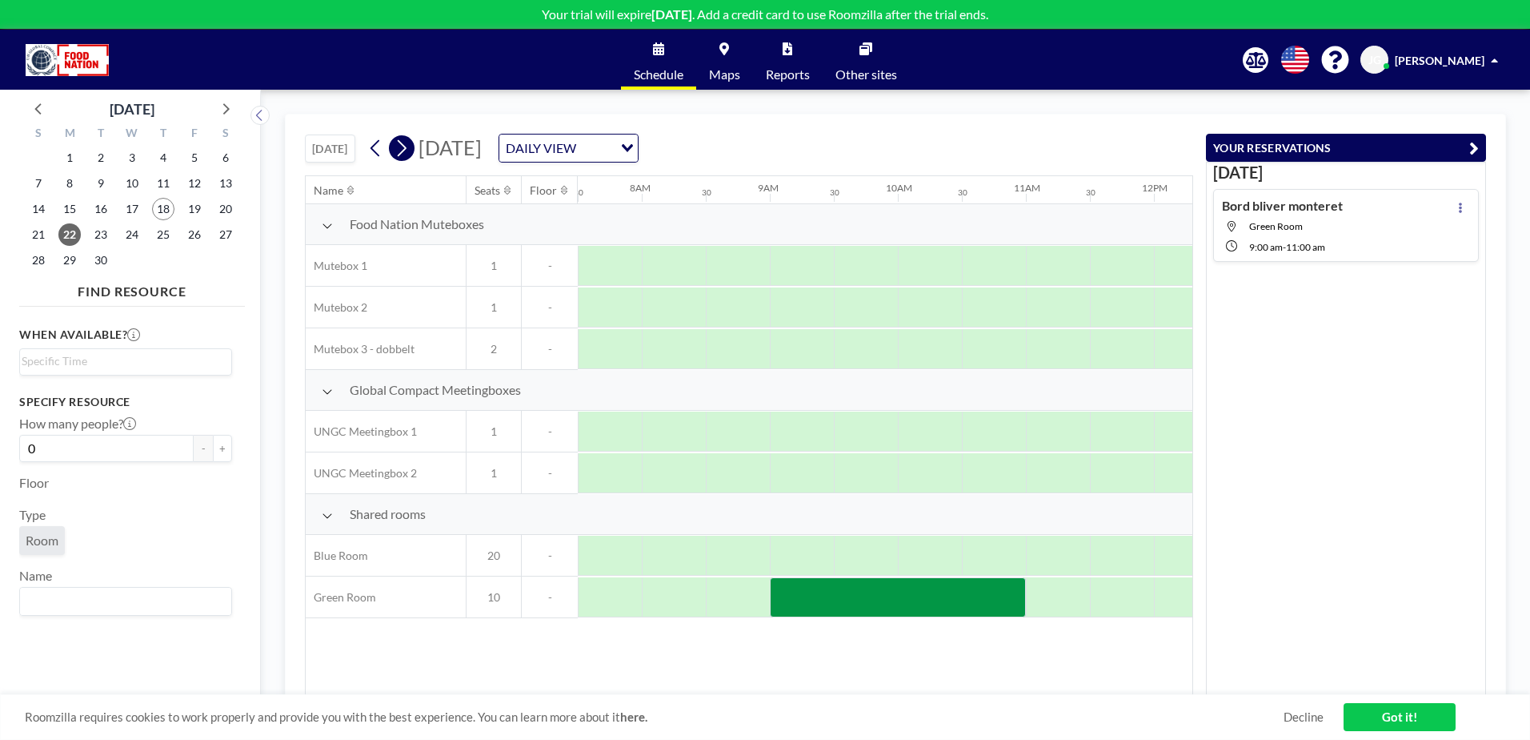
click at [396, 154] on icon at bounding box center [401, 148] width 15 height 24
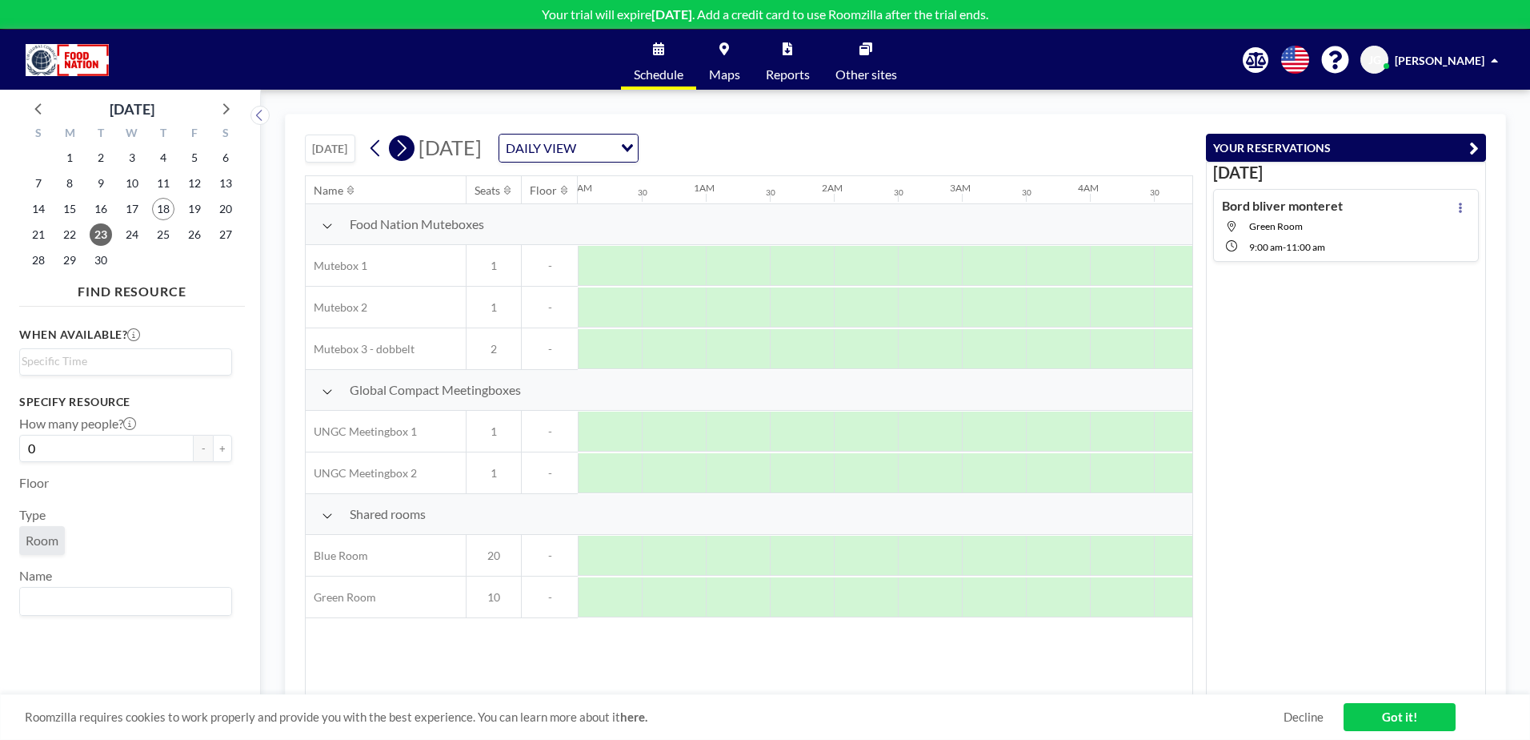
scroll to position [0, 651]
click at [401, 153] on icon at bounding box center [401, 148] width 15 height 24
click at [1177, 550] on div at bounding box center [1186, 555] width 64 height 40
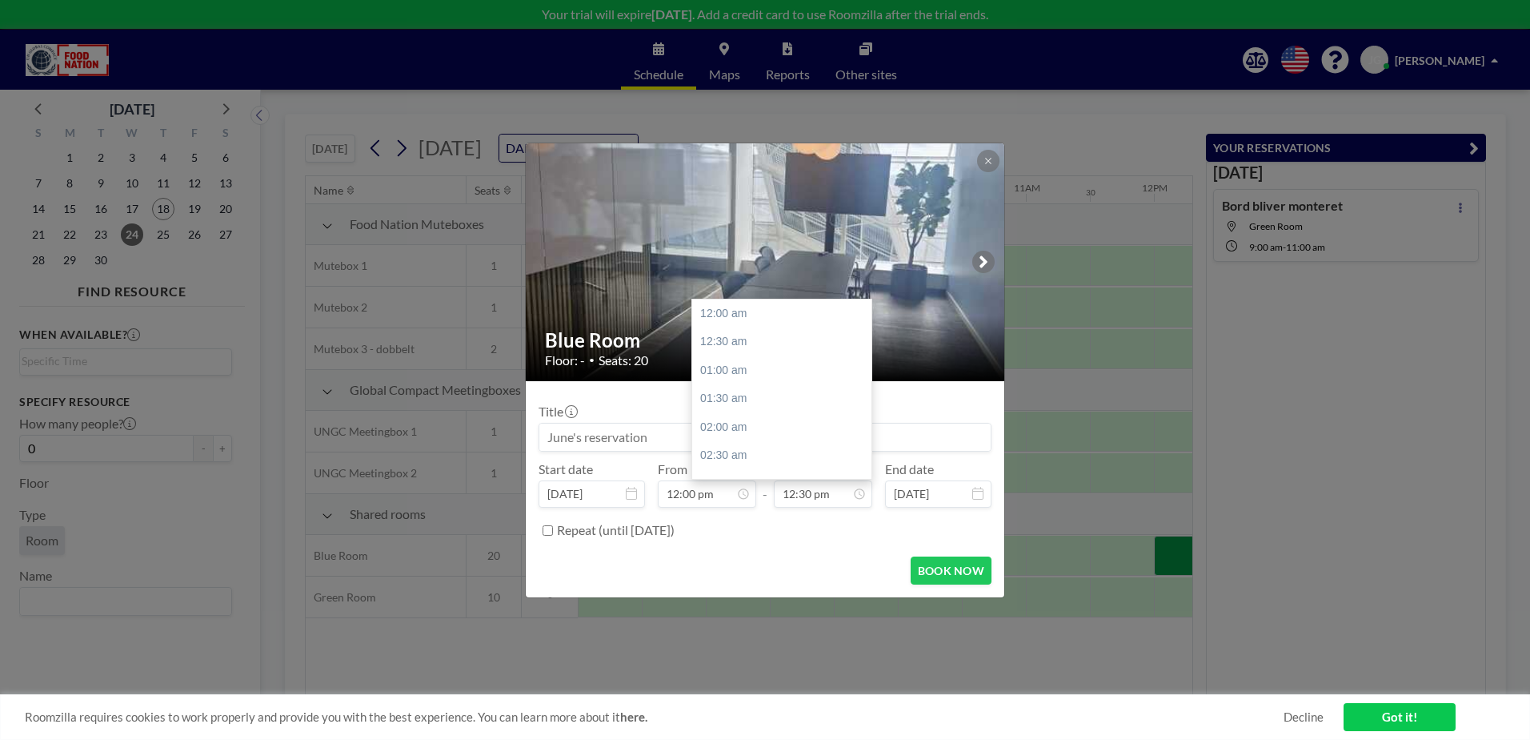
scroll to position [712, 0]
click at [848, 497] on input "12:30 pm" at bounding box center [823, 493] width 98 height 27
click at [734, 371] on div "01:30 pm" at bounding box center [785, 370] width 187 height 29
type input "01:30 pm"
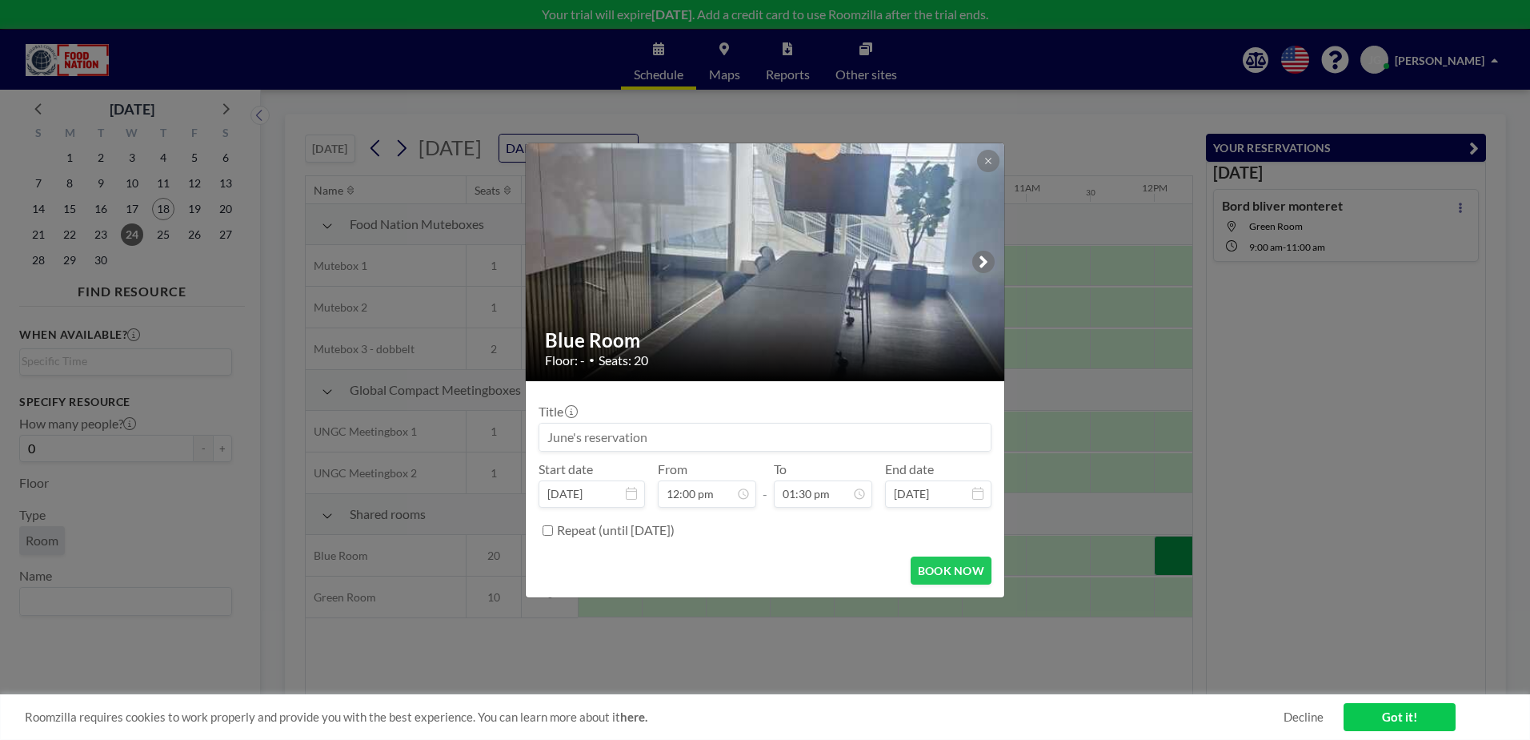
click at [671, 432] on input at bounding box center [764, 436] width 451 height 27
type input "FN: AI Training session"
click at [944, 564] on button "BOOK NOW" at bounding box center [951, 570] width 81 height 28
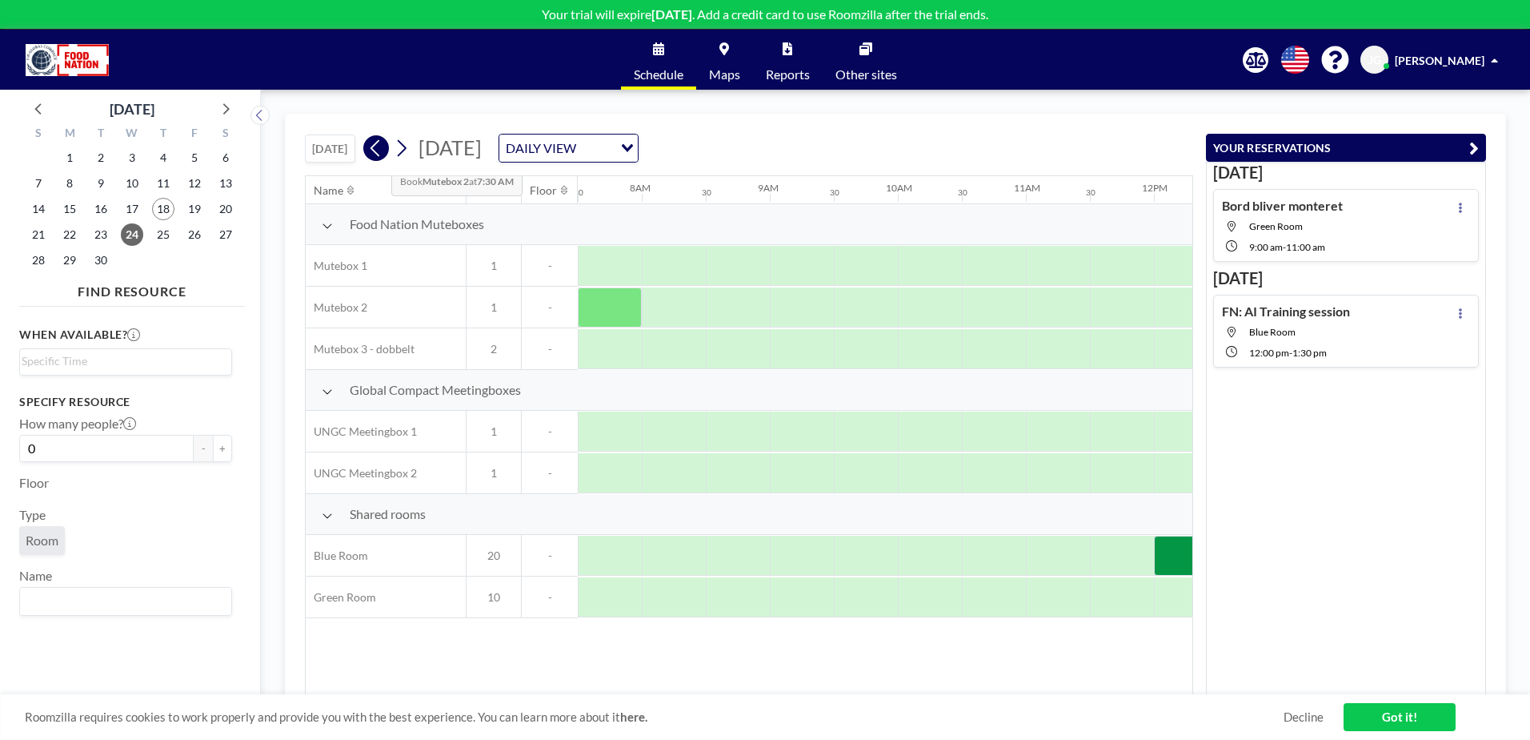
click at [379, 152] on icon at bounding box center [375, 148] width 9 height 17
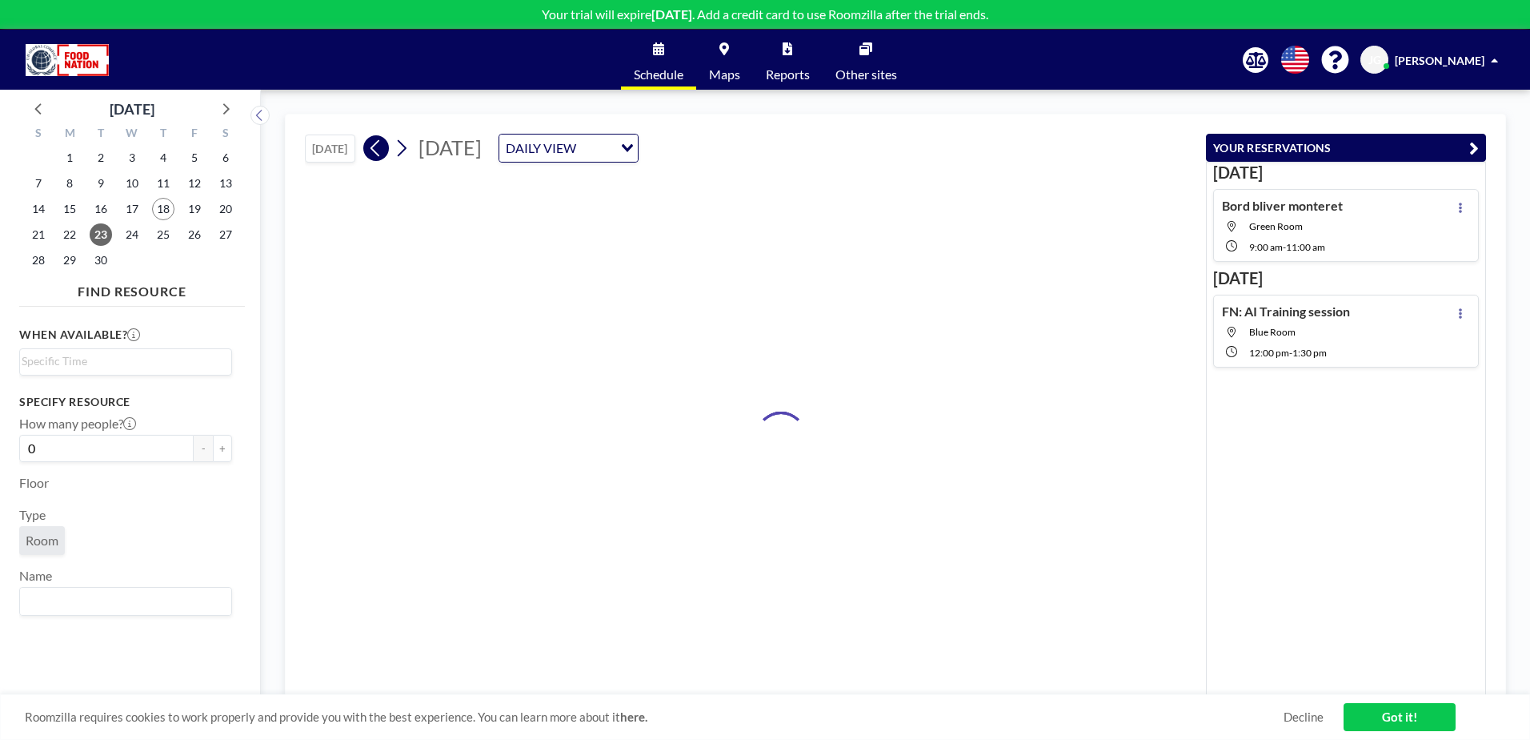
click at [379, 152] on icon at bounding box center [375, 148] width 9 height 17
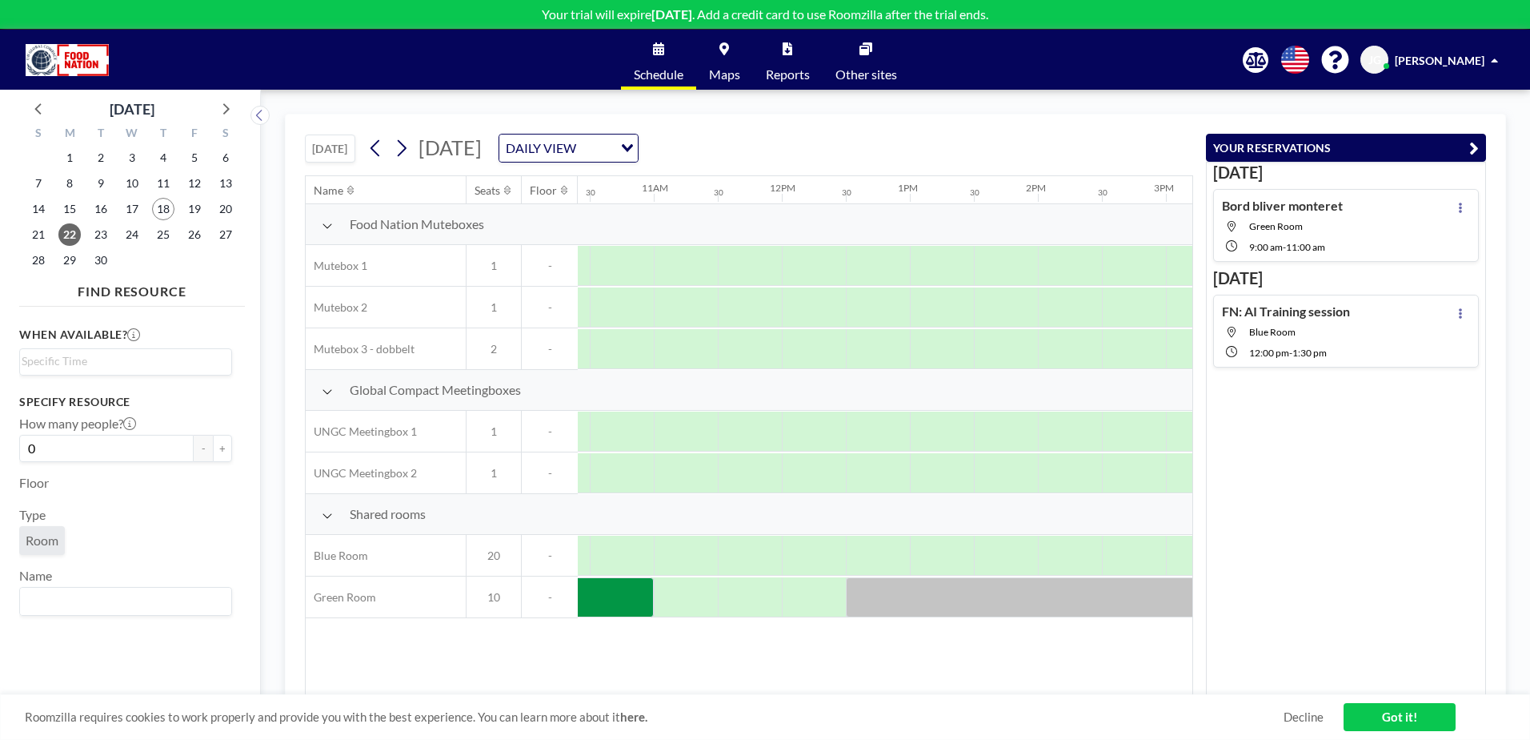
scroll to position [0, 1640]
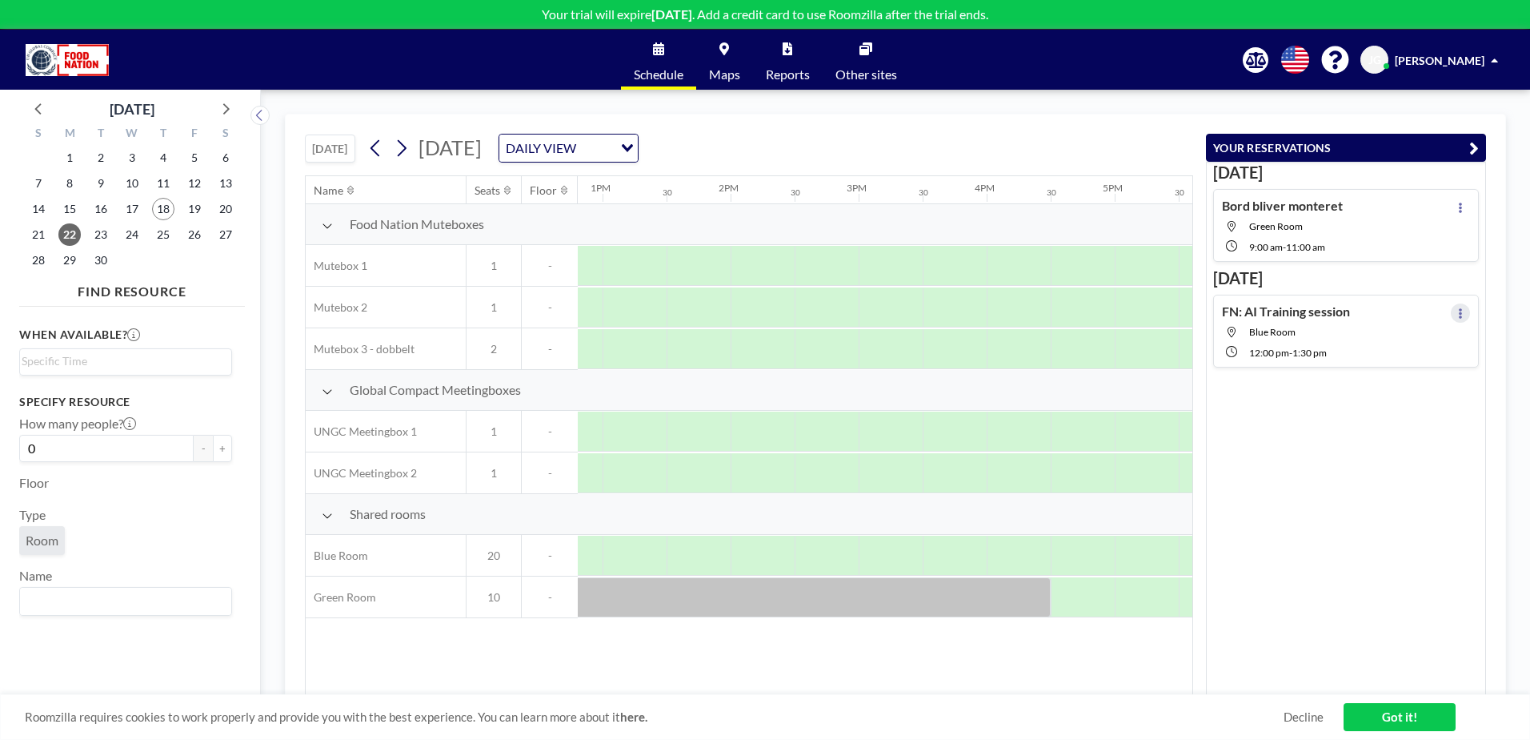
click at [1457, 308] on icon at bounding box center [1460, 313] width 6 height 10
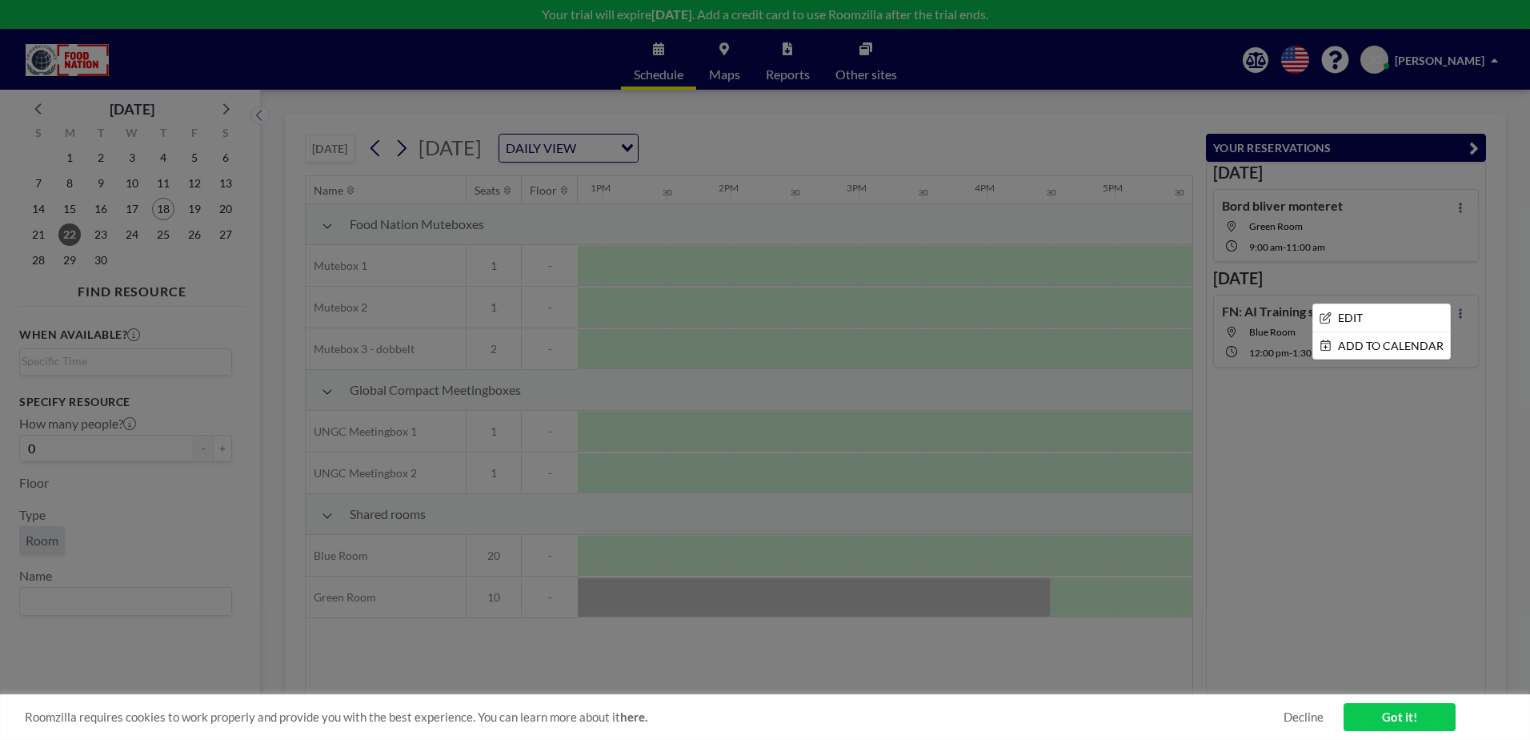
click at [1357, 340] on li "ADD TO CALENDAR" at bounding box center [1381, 345] width 137 height 27
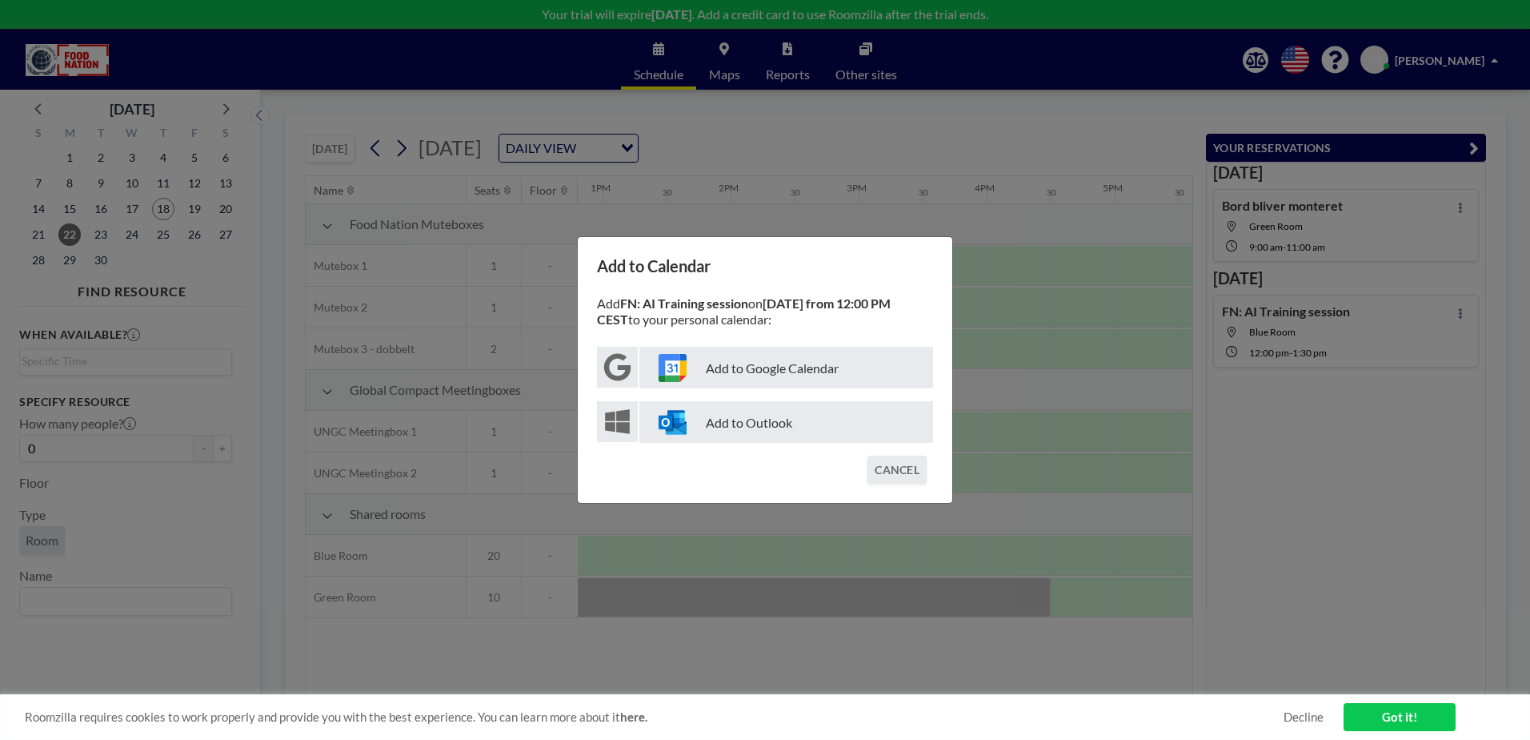
click at [777, 419] on p "Add to Outlook" at bounding box center [786, 422] width 294 height 42
click at [909, 476] on button "CANCEL" at bounding box center [897, 469] width 59 height 28
